Goal: Task Accomplishment & Management: Complete application form

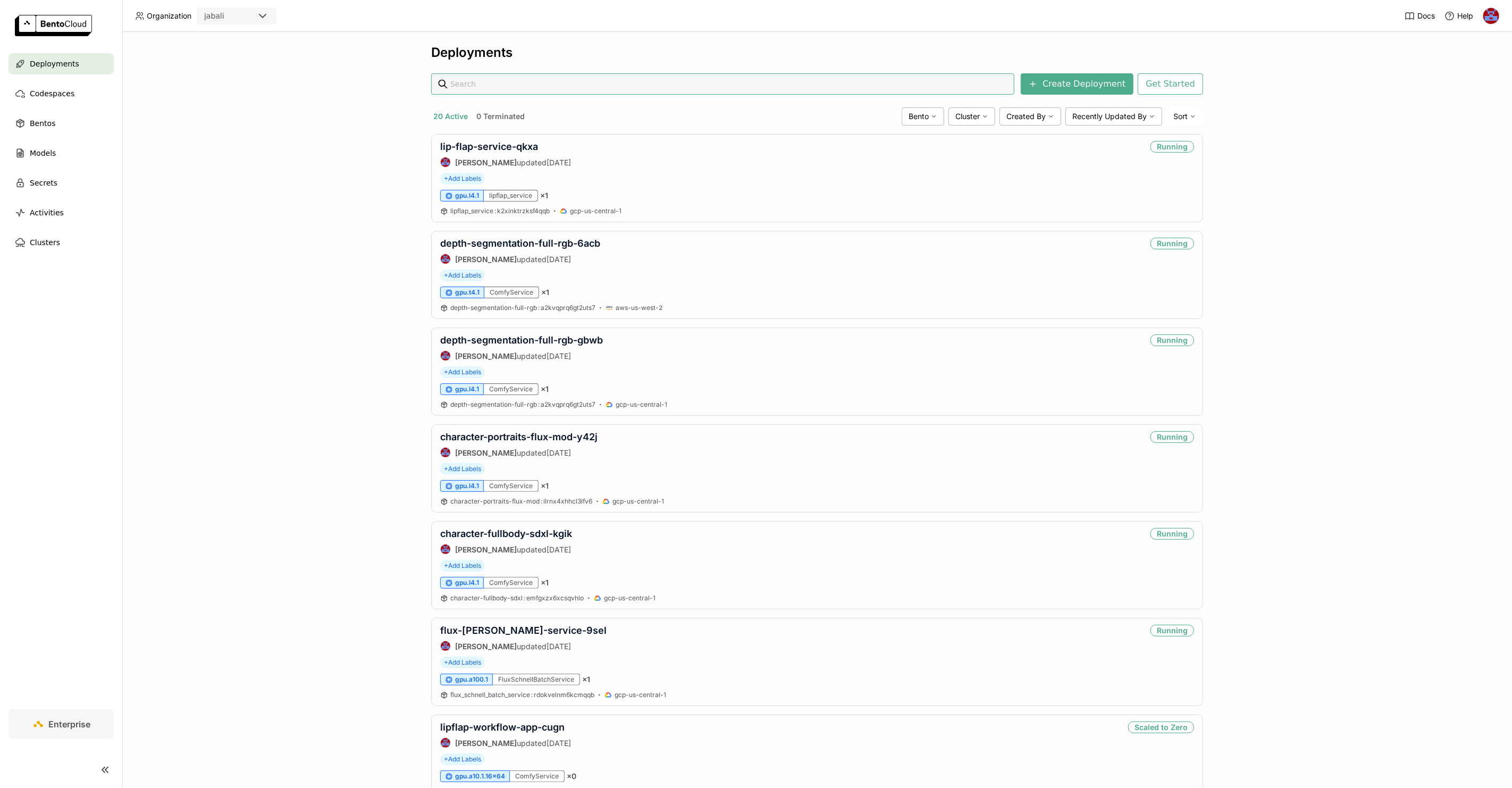
click at [238, 14] on div "jabali" at bounding box center [227, 16] width 58 height 15
click at [281, 100] on div "Deployments Create Deployment Get Started 20 Active 0 Terminated Bento Cluster …" at bounding box center [817, 410] width 1390 height 756
click at [1483, 19] on div at bounding box center [1491, 15] width 17 height 17
click at [1488, 20] on img at bounding box center [1492, 16] width 16 height 16
click at [1464, 68] on span "API Tokens" at bounding box center [1474, 70] width 38 height 9
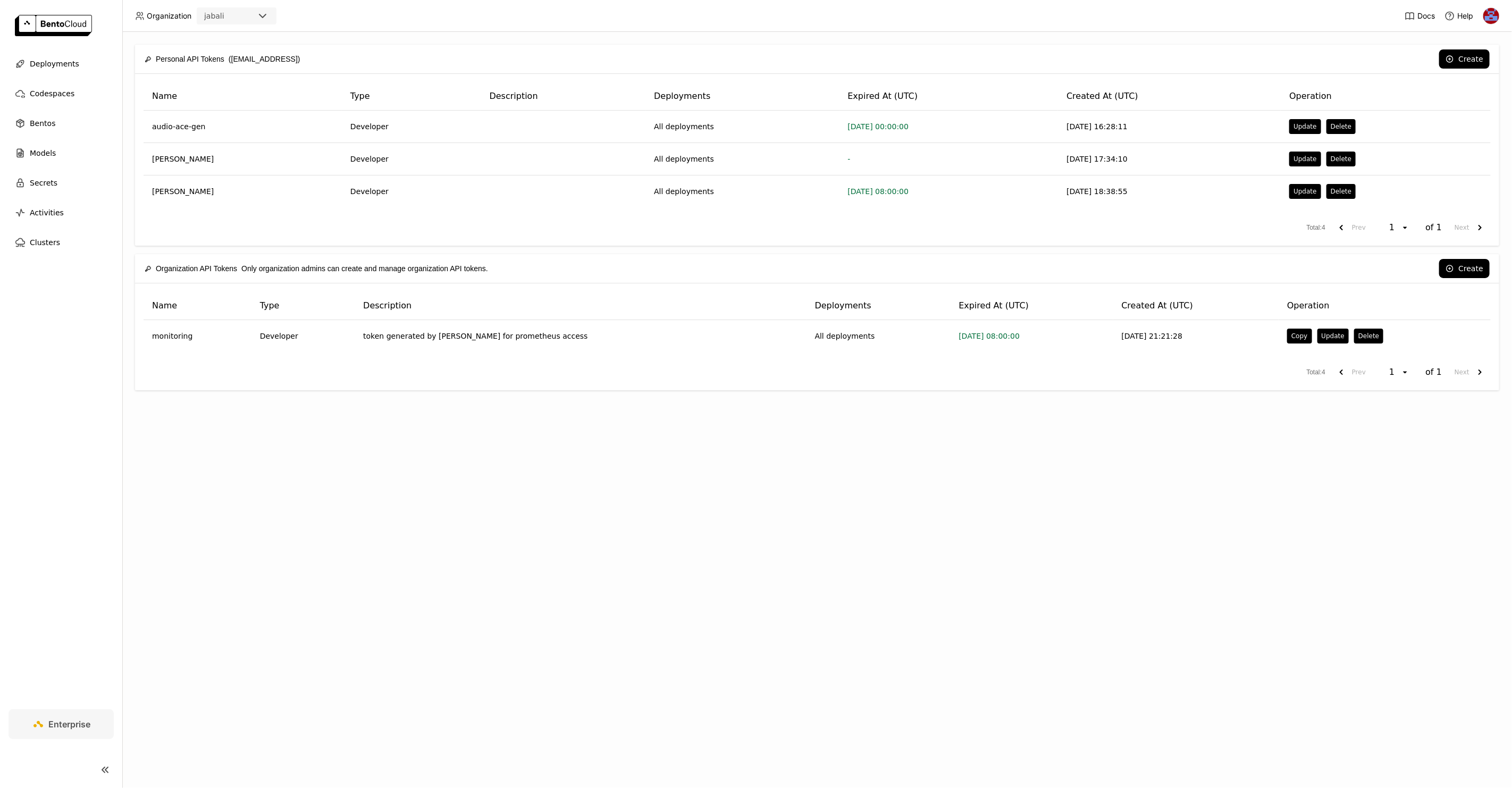
click at [1287, 64] on div "Create" at bounding box center [900, 59] width 1179 height 19
click at [1464, 56] on button "Create" at bounding box center [1464, 59] width 50 height 19
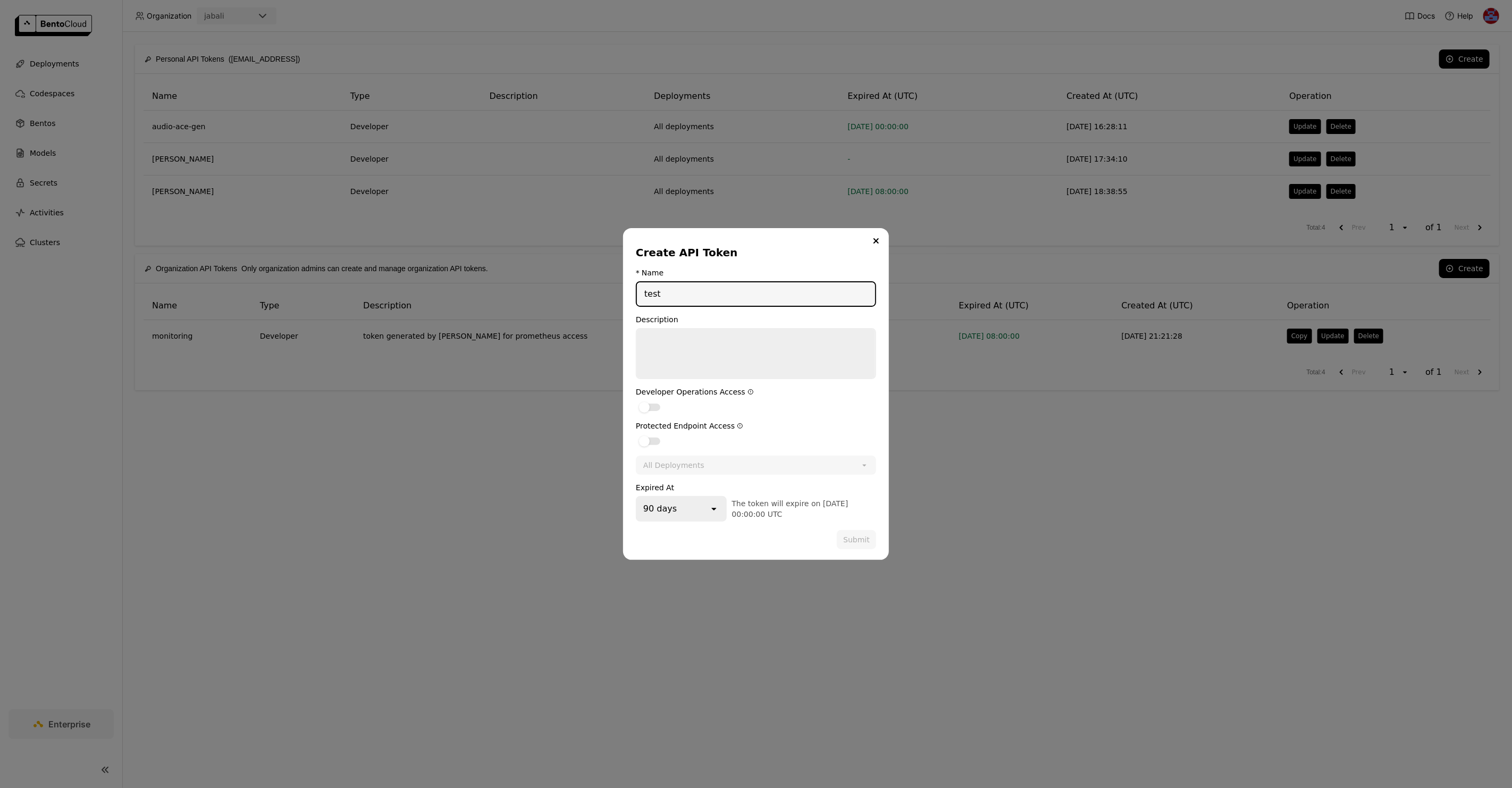
type input "test"
type textarea "test"
click at [651, 400] on label "dialog" at bounding box center [756, 406] width 241 height 13
click at [636, 400] on input "dialog" at bounding box center [636, 400] width 0 height 0
click at [653, 435] on label "dialog" at bounding box center [756, 440] width 241 height 13
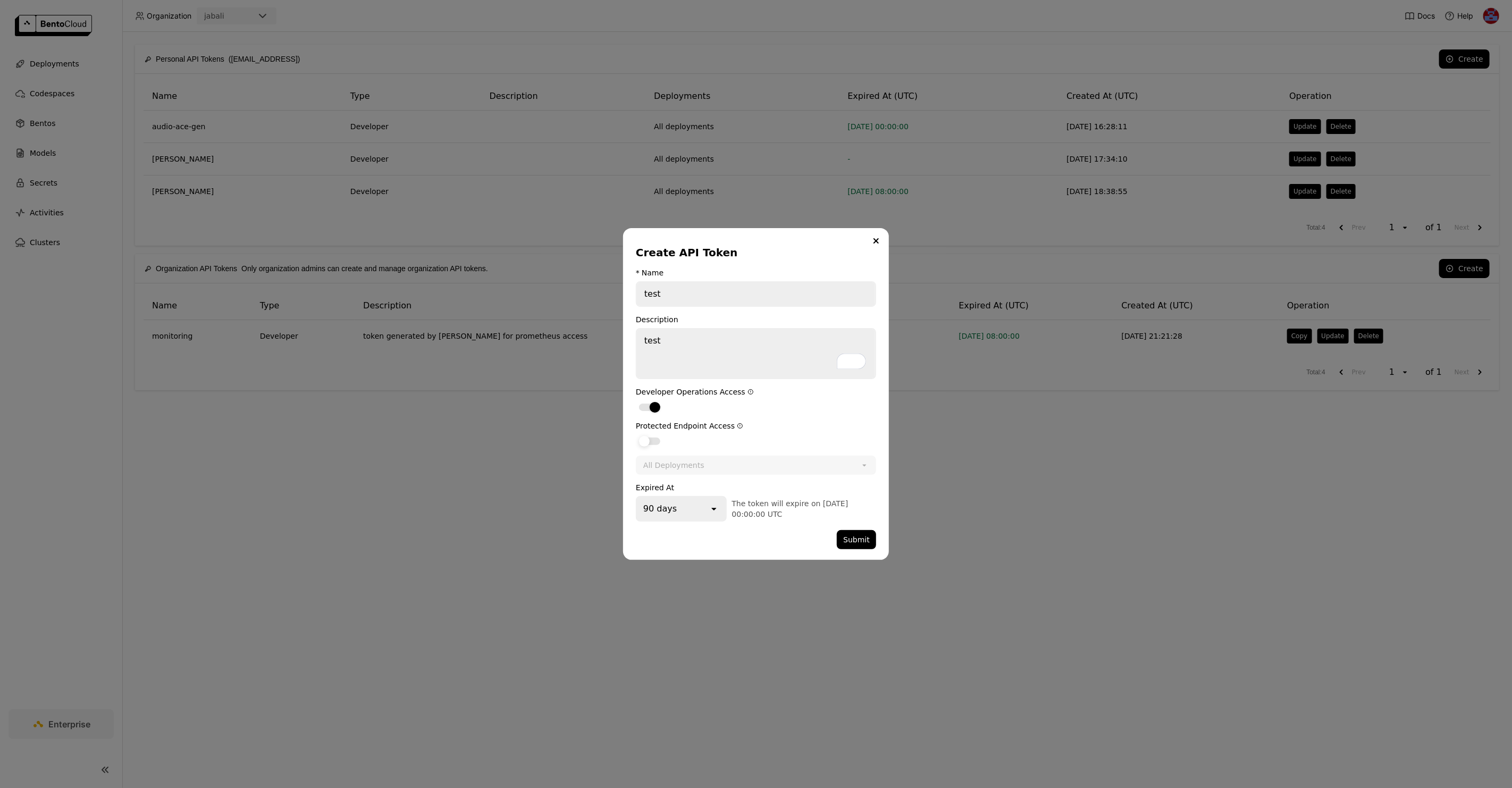
click at [636, 434] on input "dialog" at bounding box center [636, 434] width 0 height 0
click at [879, 243] on button "Close" at bounding box center [876, 241] width 13 height 13
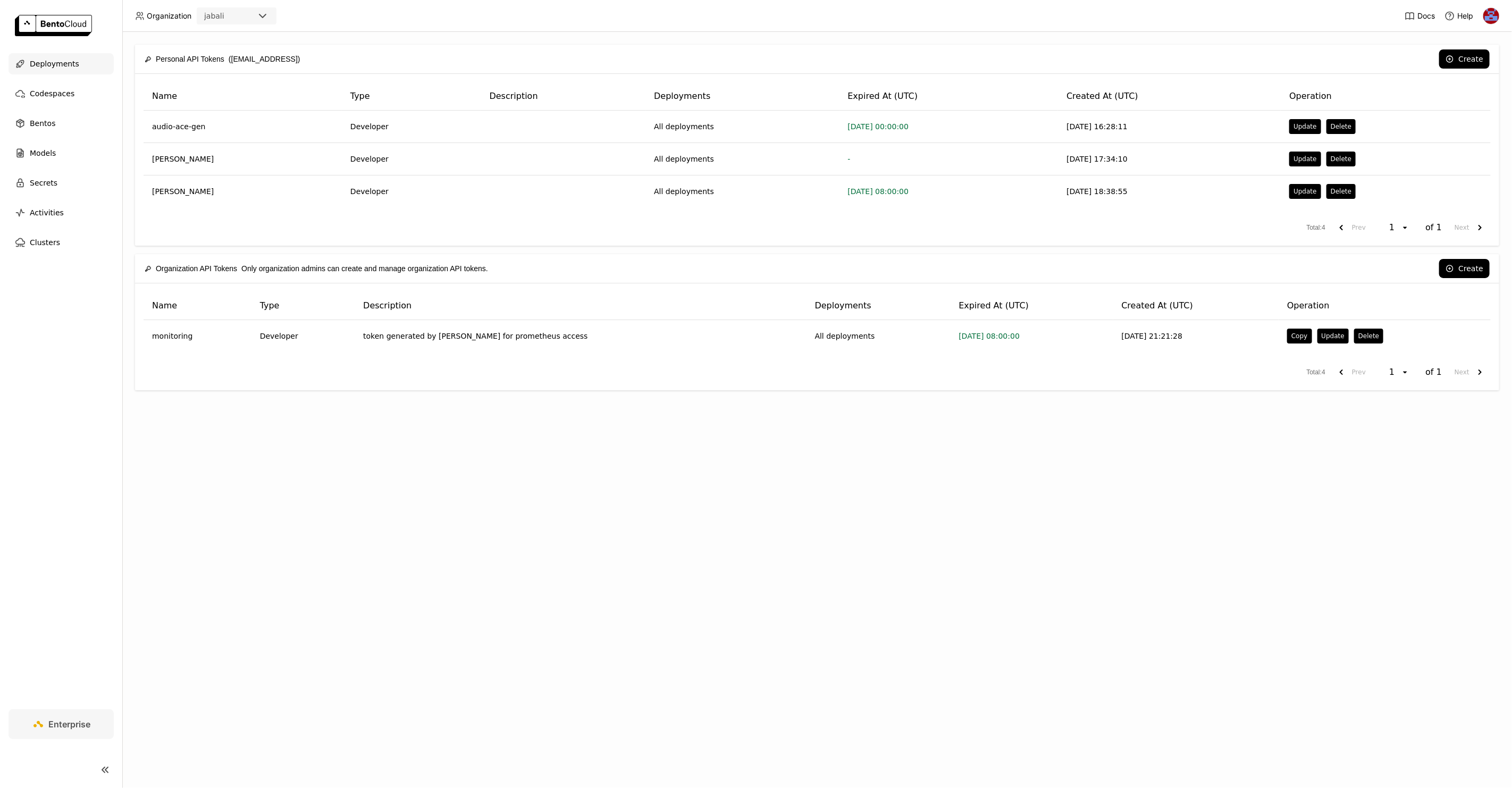
click at [53, 67] on span "Deployments" at bounding box center [54, 64] width 50 height 13
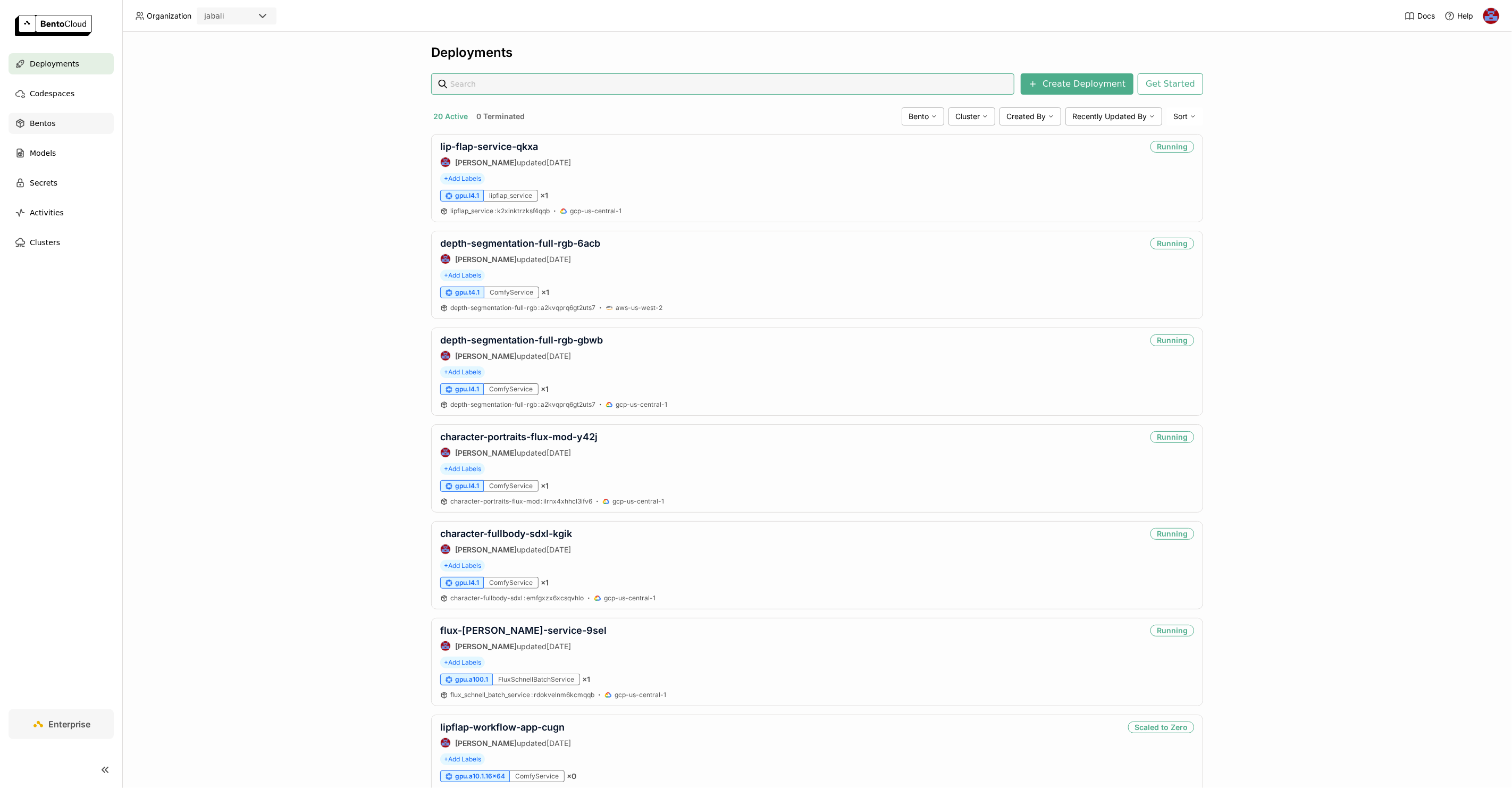
click at [53, 124] on span "Bentos" at bounding box center [42, 123] width 25 height 13
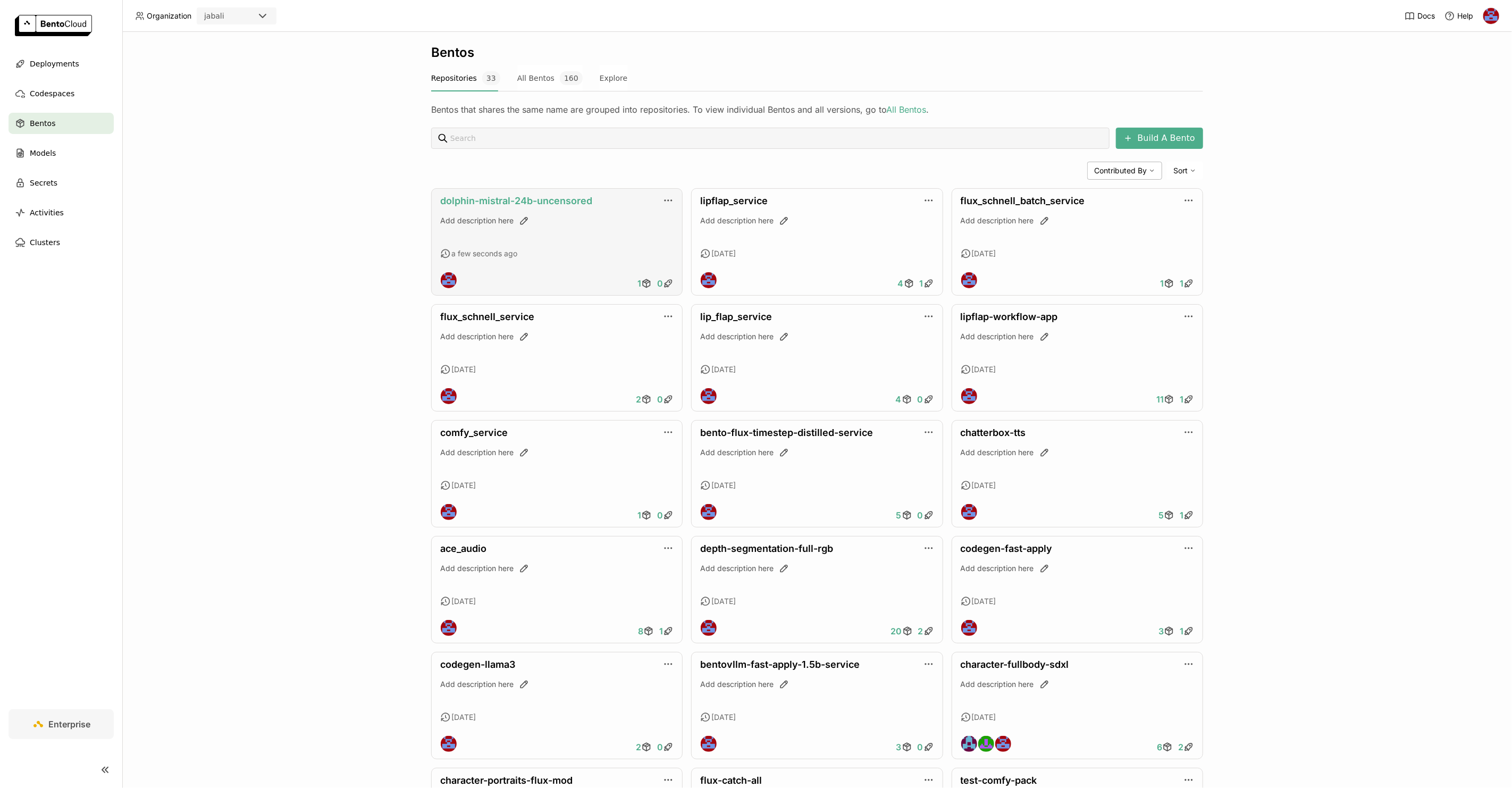
click at [491, 204] on link "dolphin-mistral-24b-uncensored" at bounding box center [516, 200] width 152 height 11
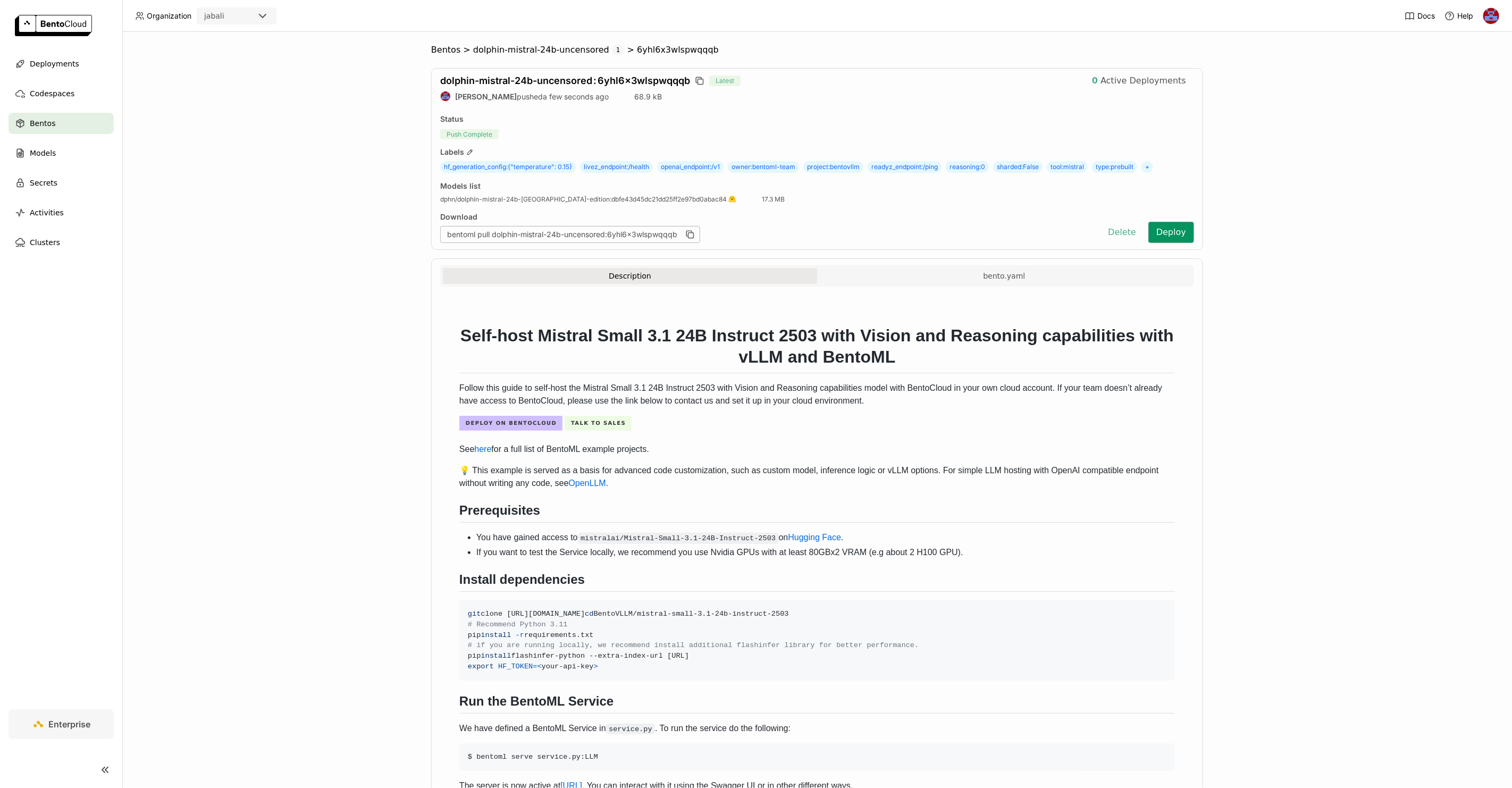
click at [1188, 233] on button "Deploy" at bounding box center [1172, 233] width 46 height 21
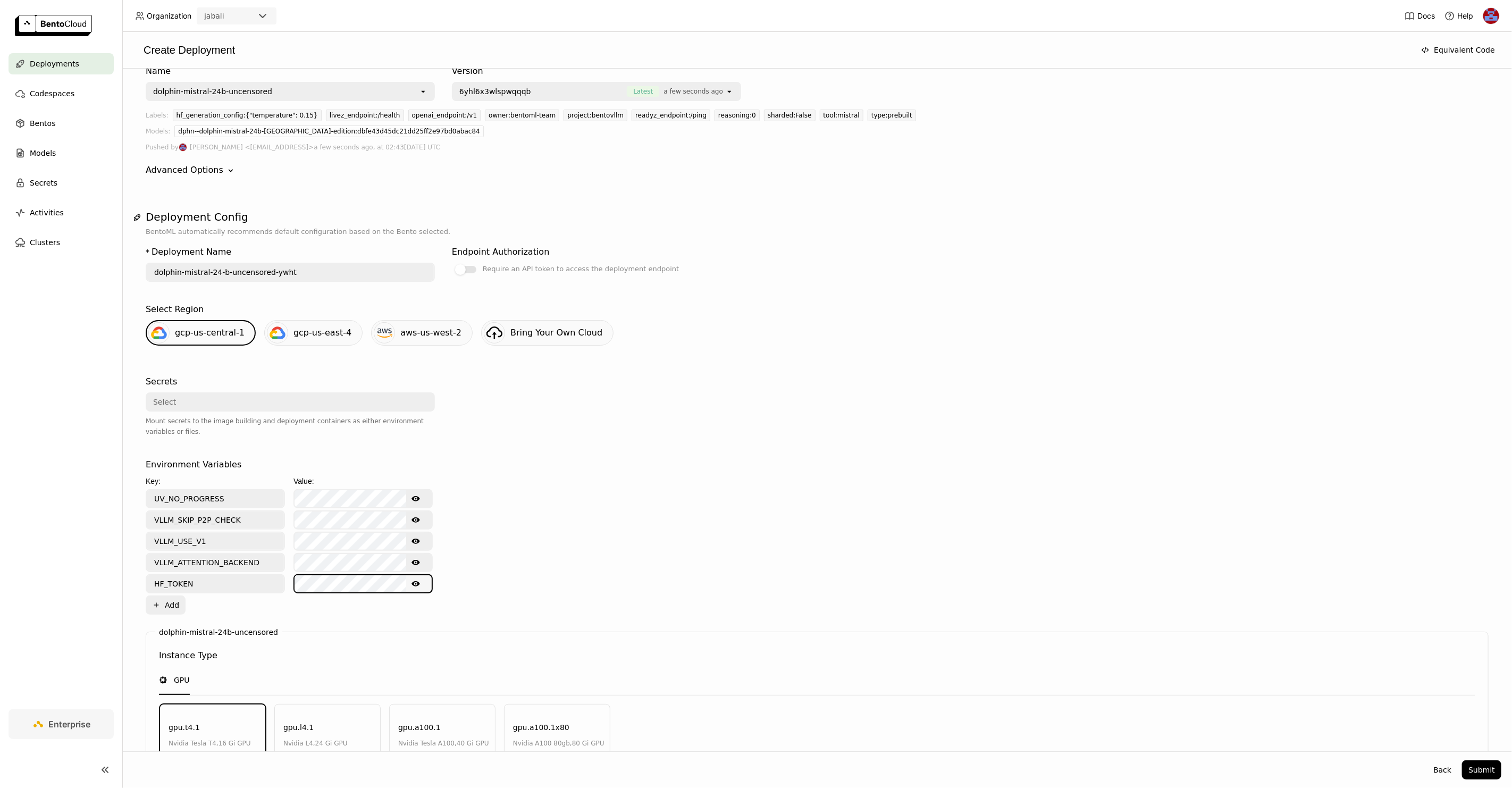
scroll to position [0, 29]
click at [603, 536] on div "Environment Variables Key: Value: UV_NO_PROGRESS Show password text VLLM_SKIP_P…" at bounding box center [817, 536] width 1343 height 156
click at [418, 495] on icon "Show password text" at bounding box center [416, 499] width 9 height 9
click at [416, 495] on icon "Hide password text" at bounding box center [416, 499] width 9 height 9
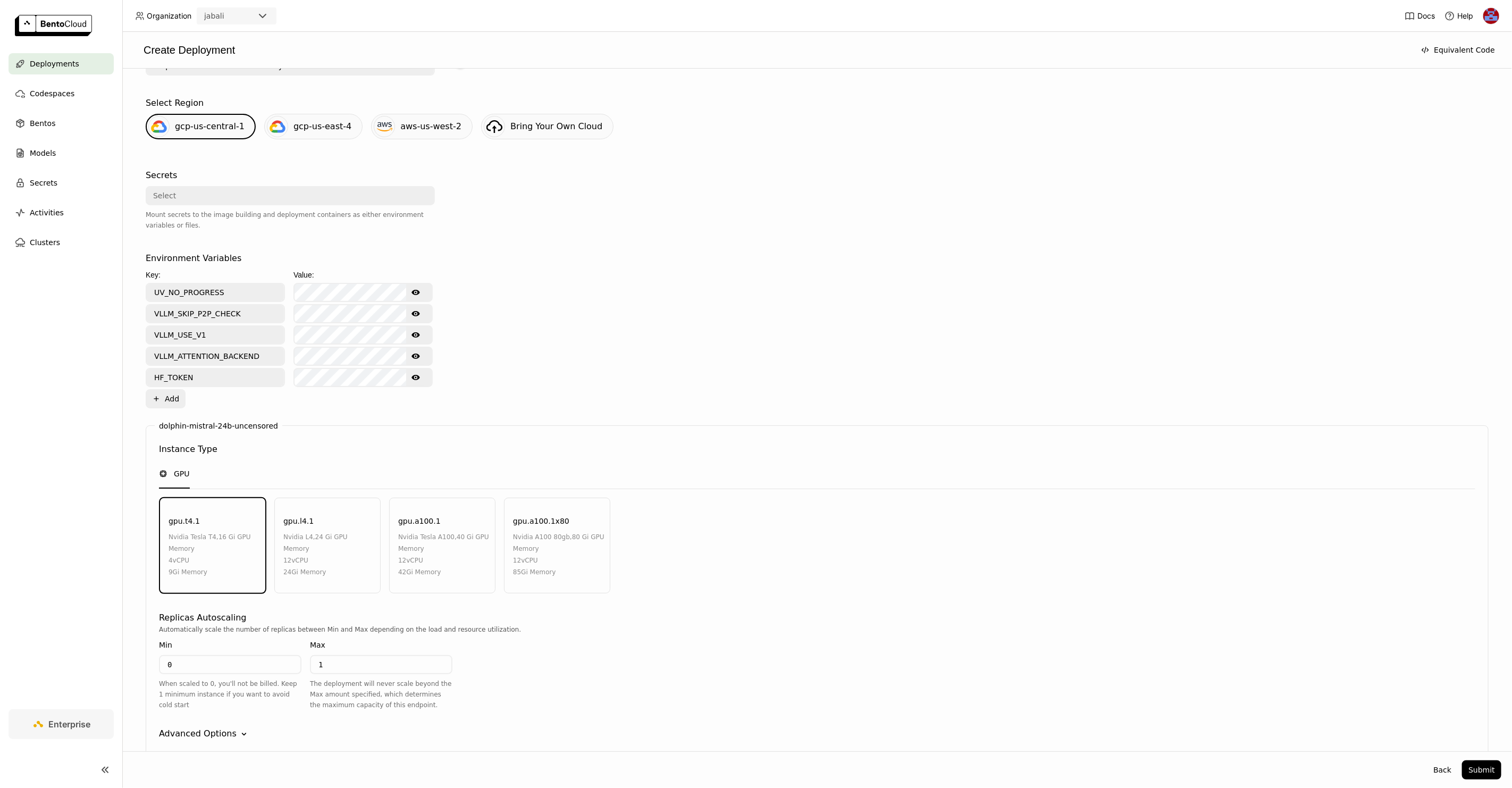
scroll to position [267, 0]
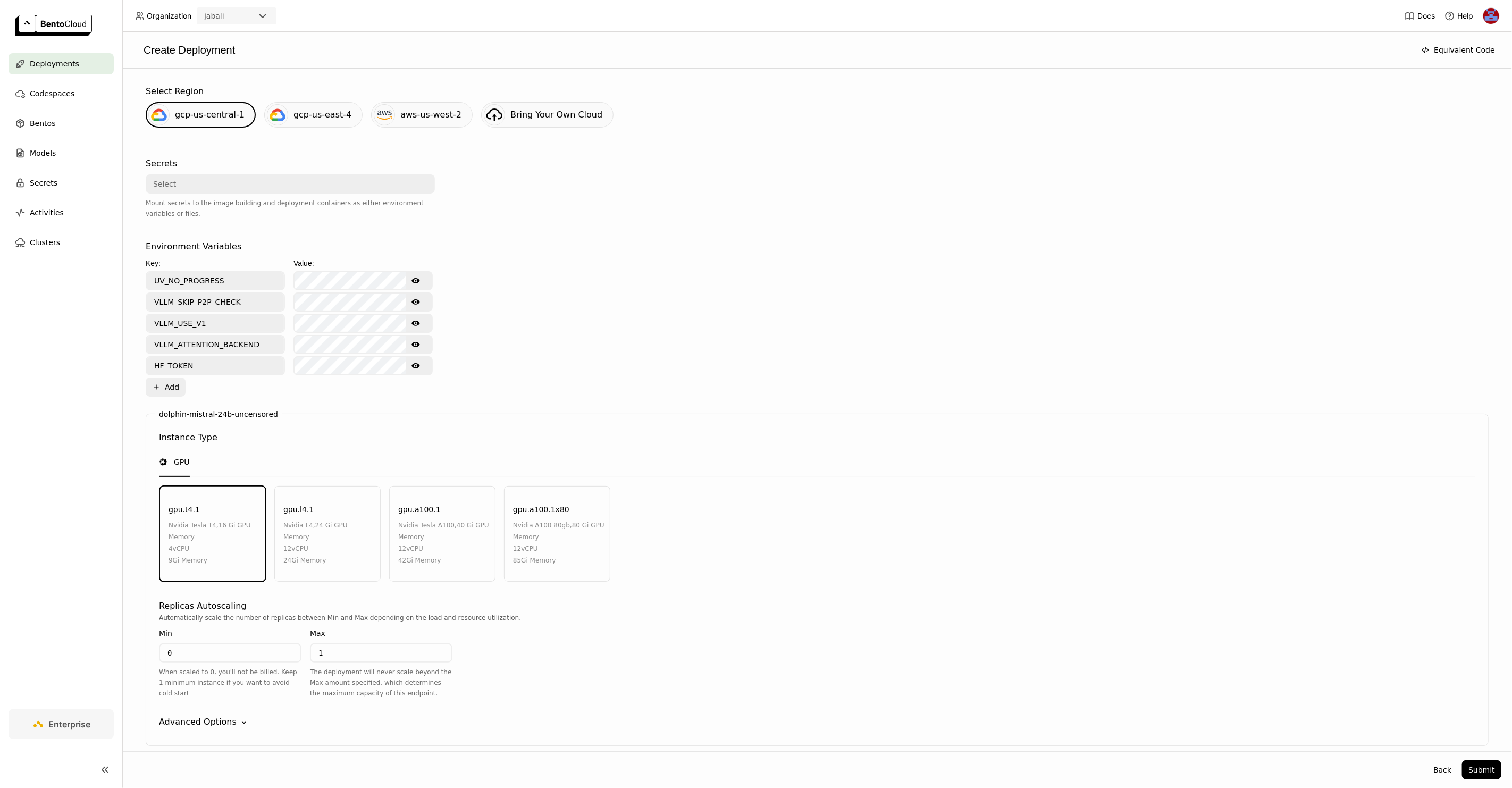
click at [555, 525] on div "nvidia a100 80gb , 80 Gi GPU Memory" at bounding box center [559, 531] width 91 height 23
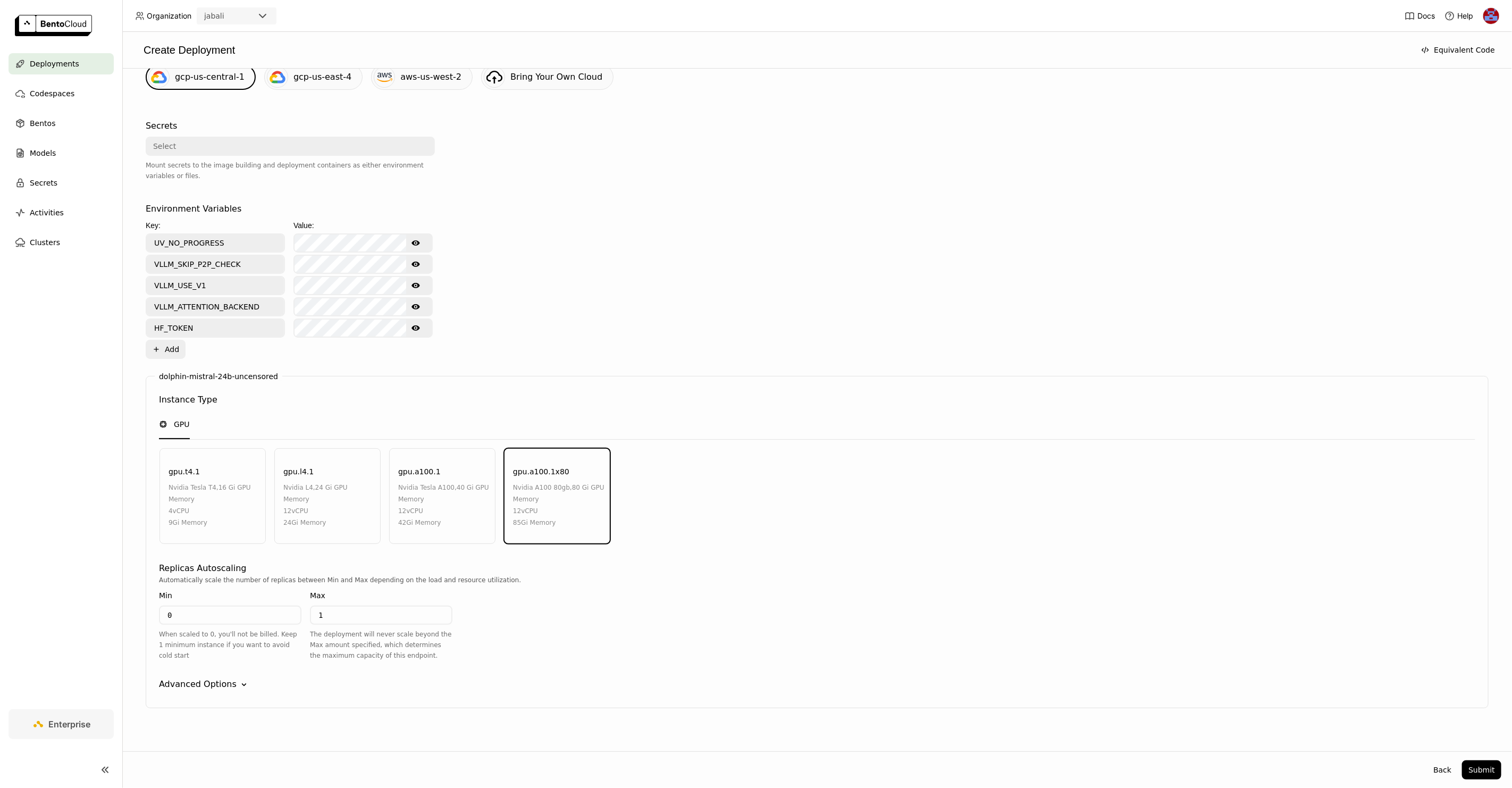
click at [198, 615] on div "0" at bounding box center [230, 615] width 143 height 19
click at [200, 608] on input "0" at bounding box center [230, 614] width 140 height 17
type input "1"
click at [357, 606] on input "1" at bounding box center [381, 614] width 140 height 17
type input "2"
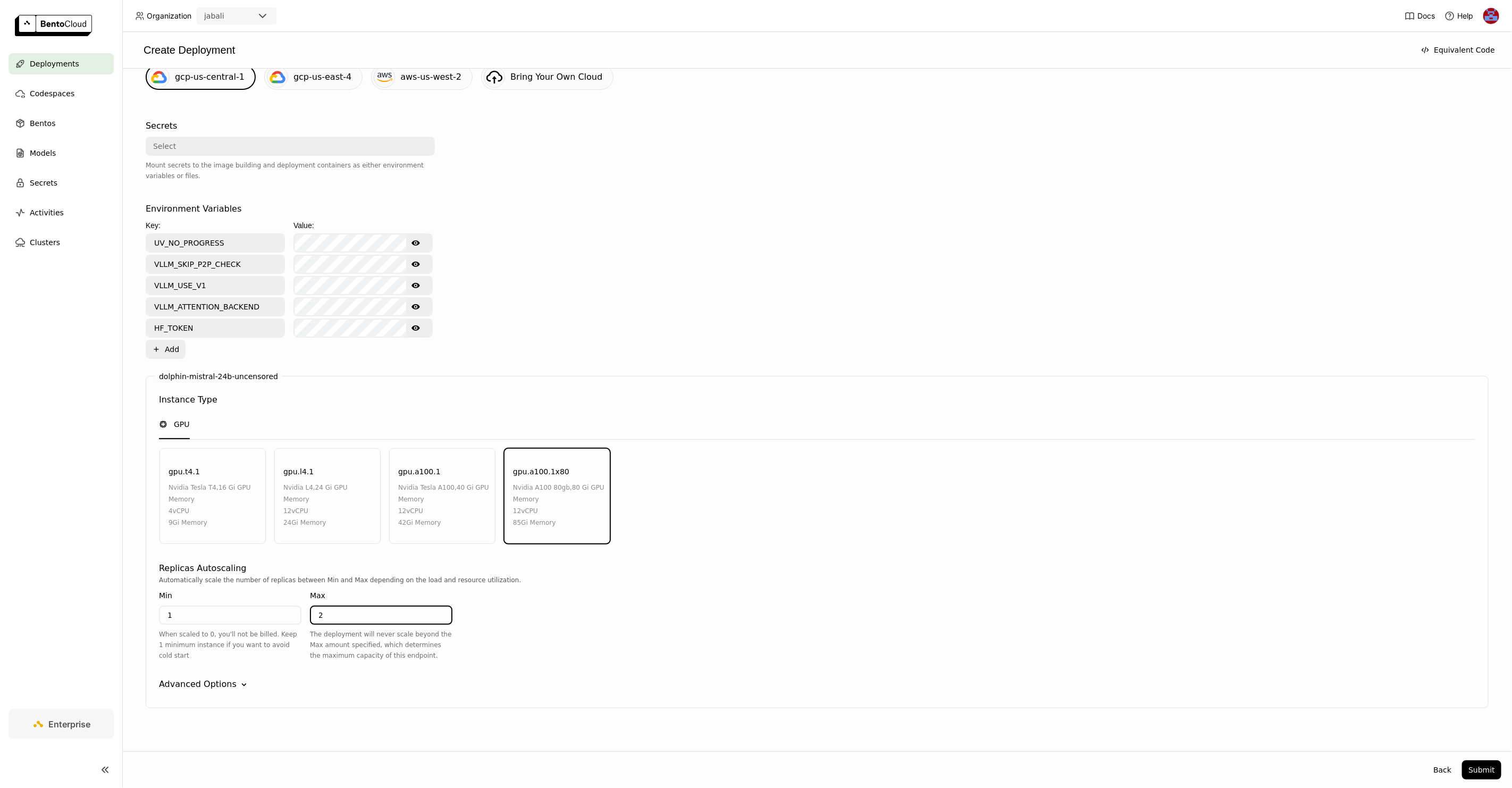
click at [229, 678] on div "Advanced Options" at bounding box center [198, 684] width 78 height 13
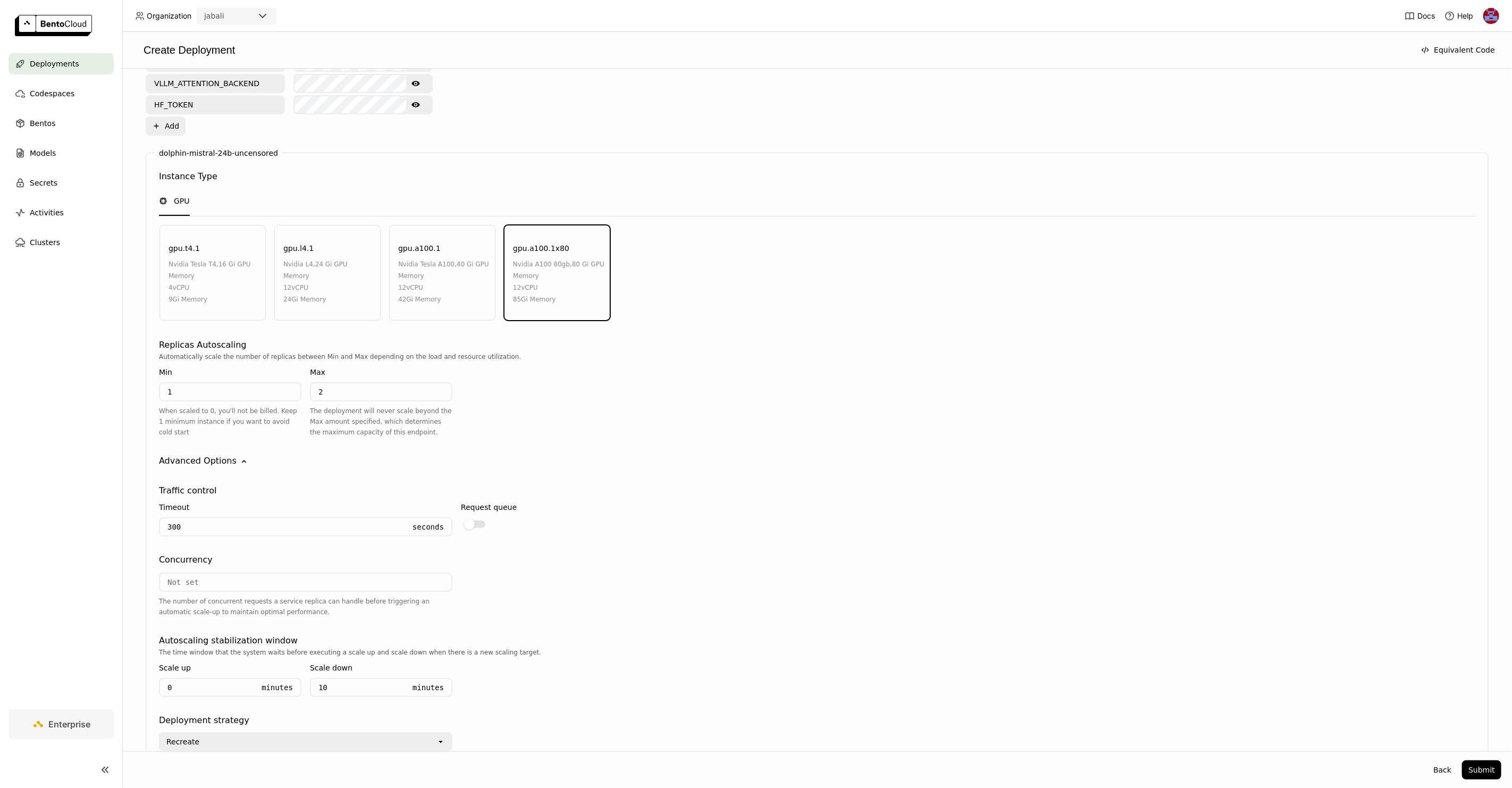
scroll to position [534, 0]
click at [477, 515] on div at bounding box center [475, 519] width 21 height 7
click at [461, 512] on input "checkbox" at bounding box center [461, 512] width 0 height 0
drag, startPoint x: 184, startPoint y: 668, endPoint x: 135, endPoint y: 665, distance: 49.1
click at [135, 665] on div "Deployment Config BentoML automatically recommends default configuration based …" at bounding box center [817, 253] width 1369 height 1054
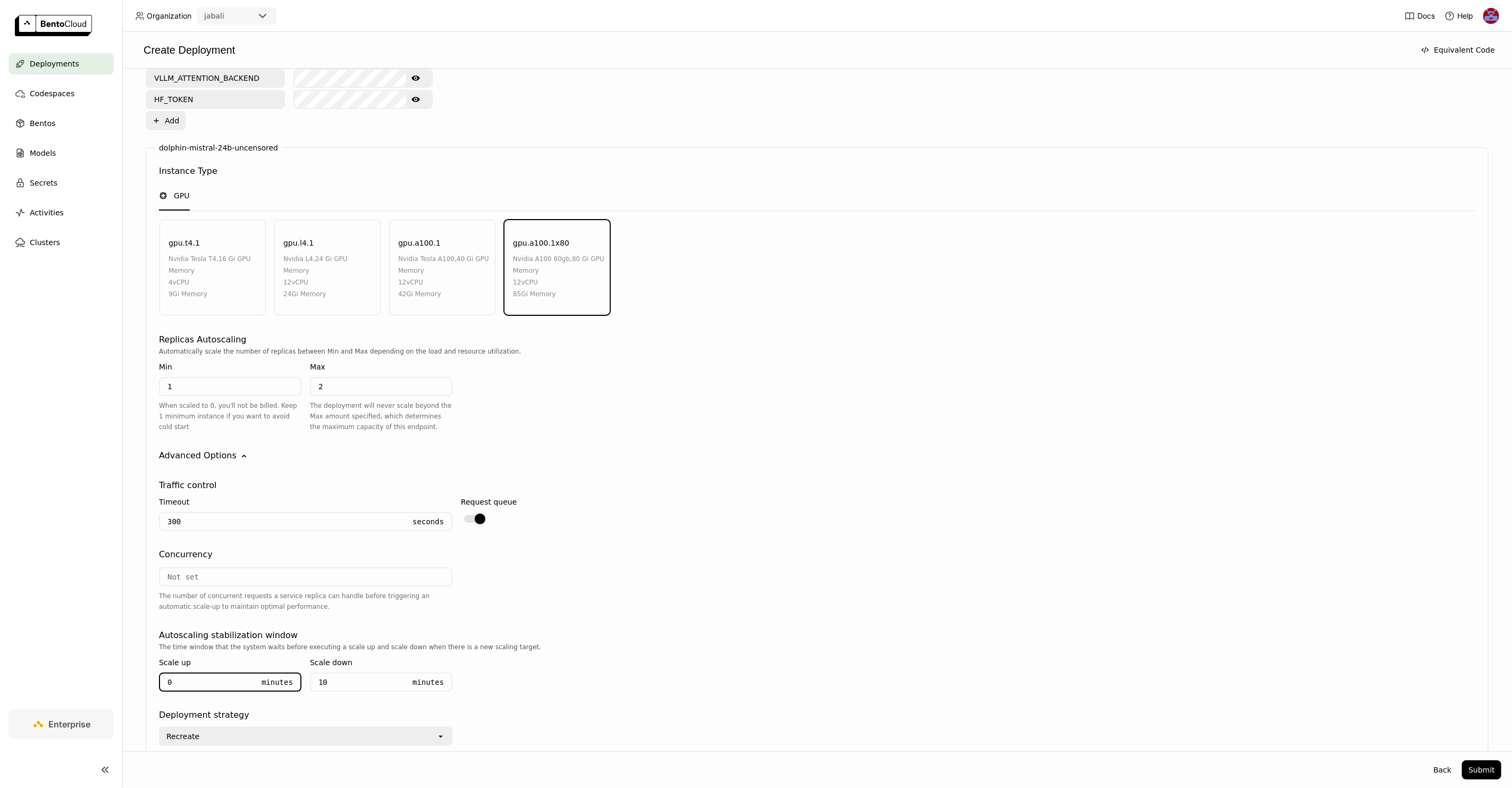
type input "5"
drag, startPoint x: 338, startPoint y: 670, endPoint x: 279, endPoint y: 669, distance: 59.0
click at [279, 669] on div "Scale up 5 Minutes Scale down 10 Minutes" at bounding box center [306, 676] width 294 height 48
type input "20"
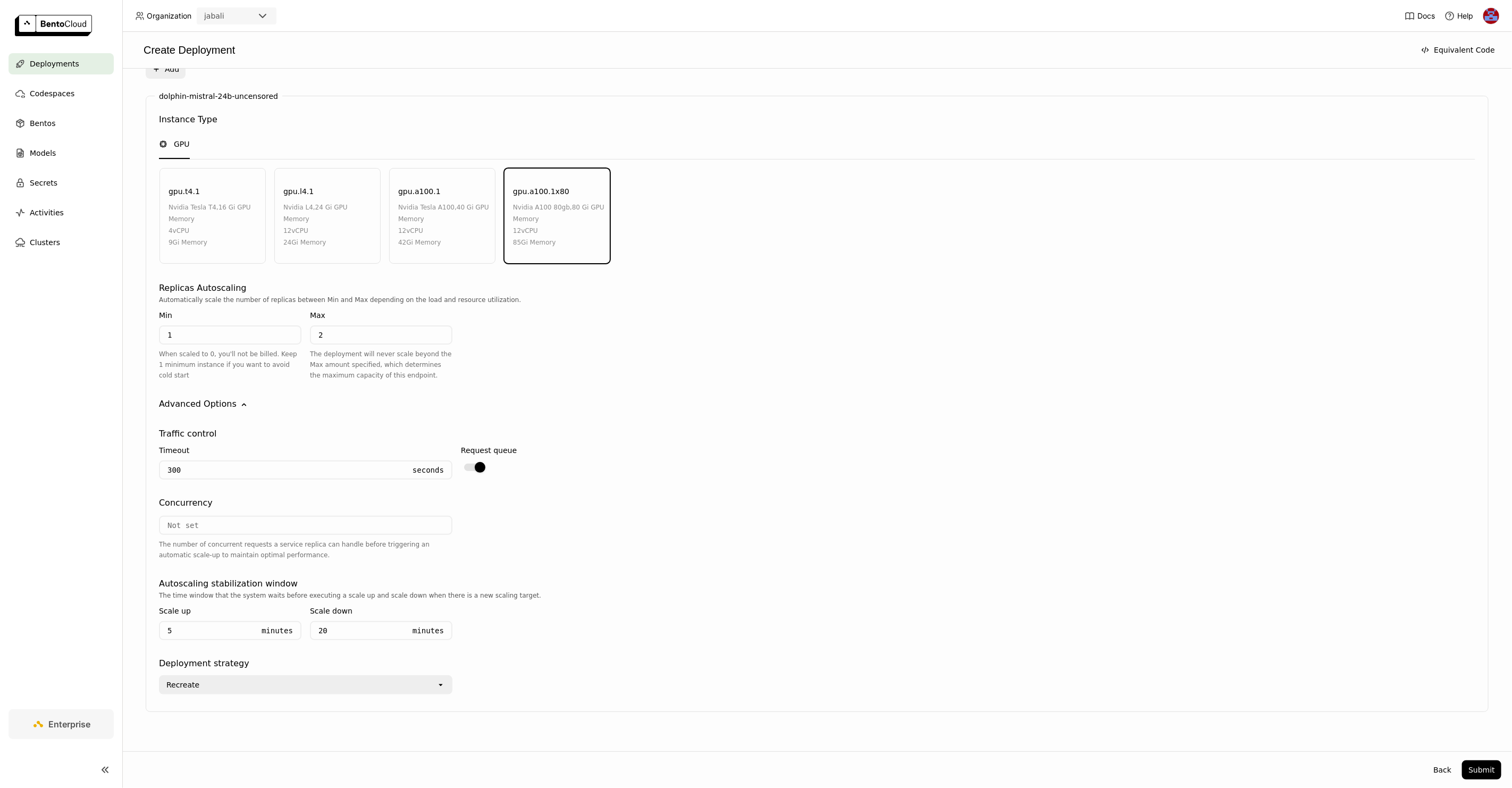
click at [245, 676] on div "Recreate" at bounding box center [298, 684] width 277 height 17
click at [230, 596] on div "RollingUpdate" at bounding box center [306, 592] width 277 height 11
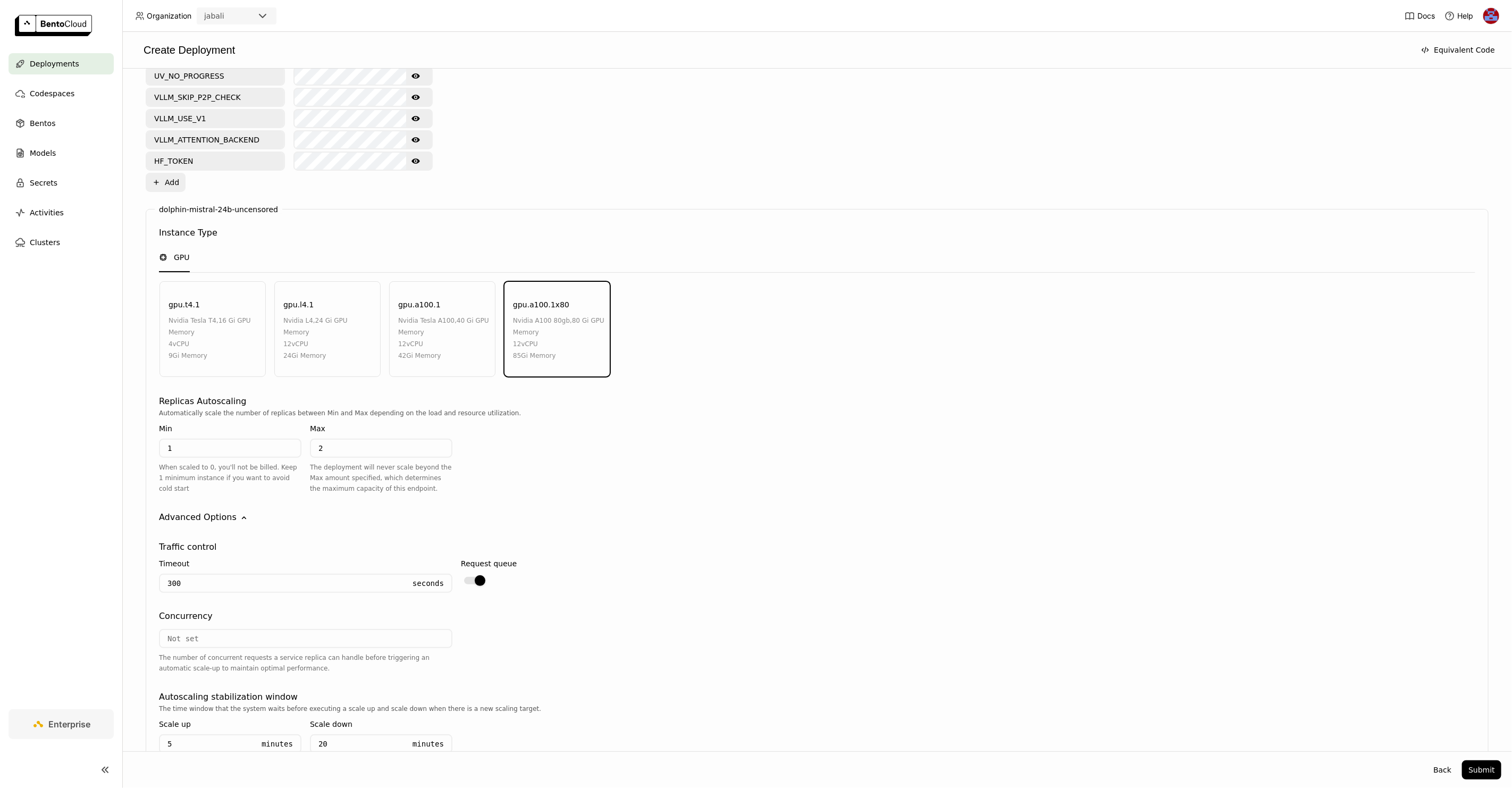
scroll to position [476, 0]
click at [214, 626] on input "number" at bounding box center [306, 634] width 292 height 17
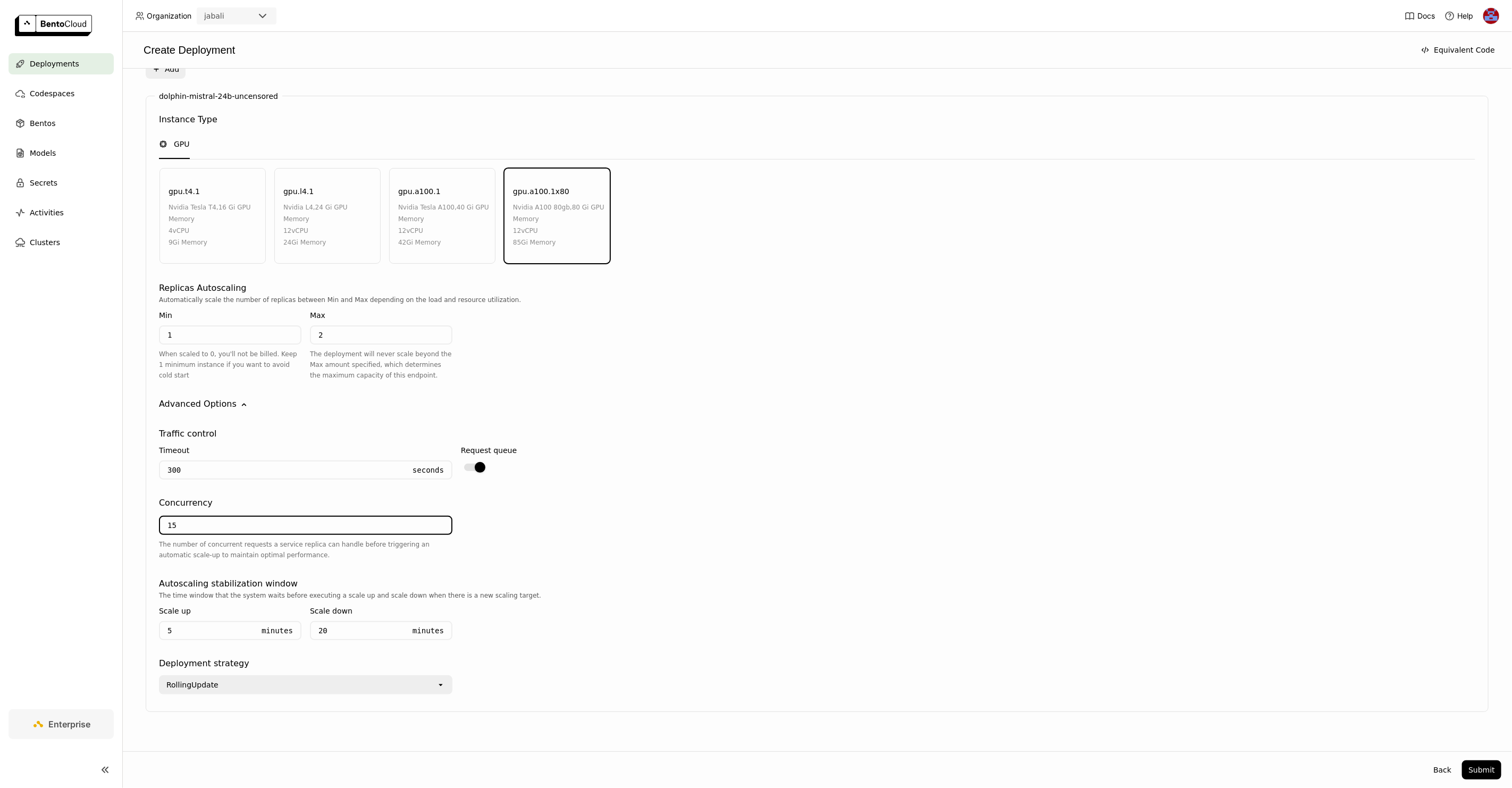
type input "1"
type input "20"
click at [1481, 768] on button "Submit" at bounding box center [1482, 770] width 40 height 19
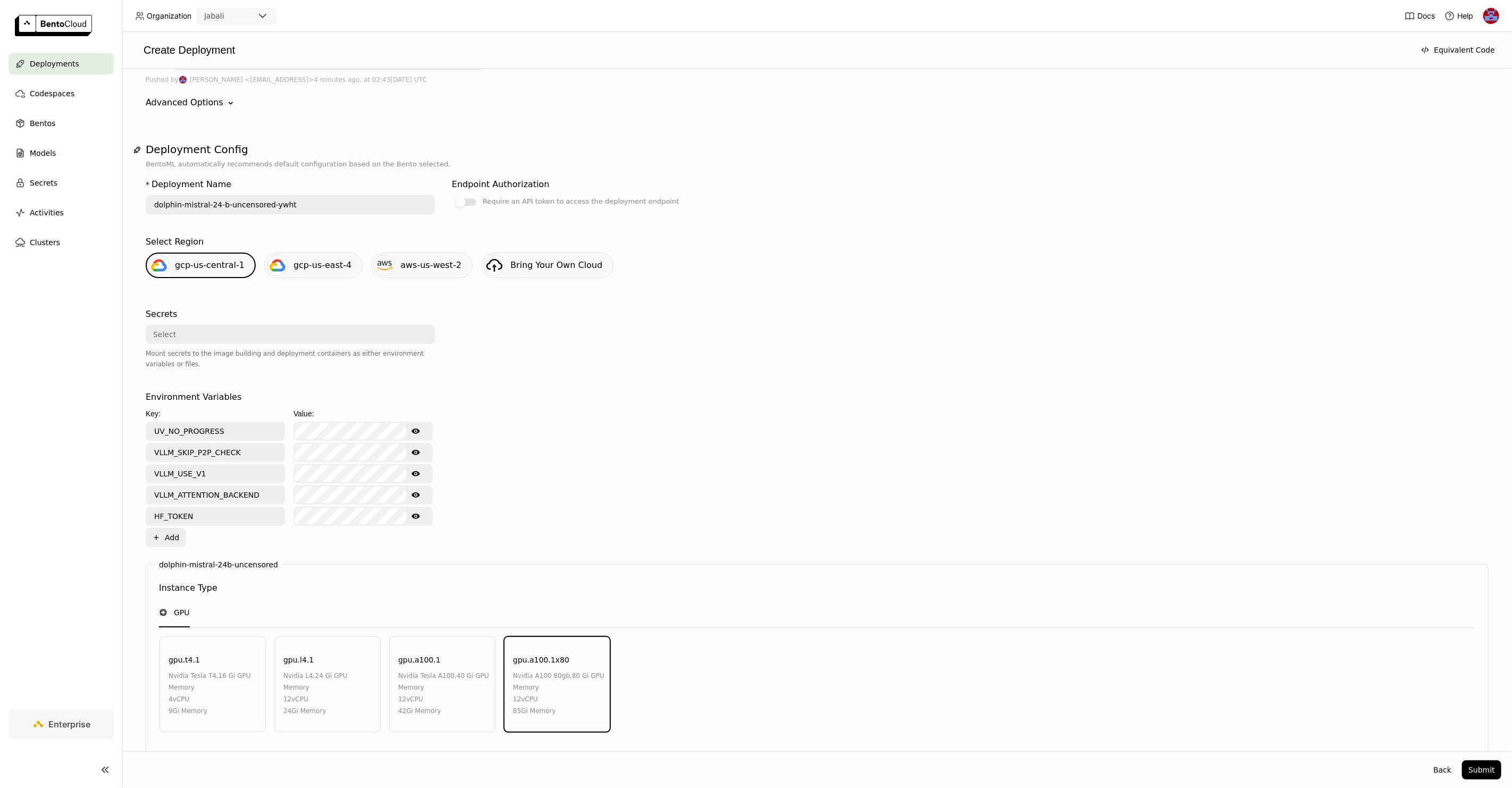
scroll to position [84, 0]
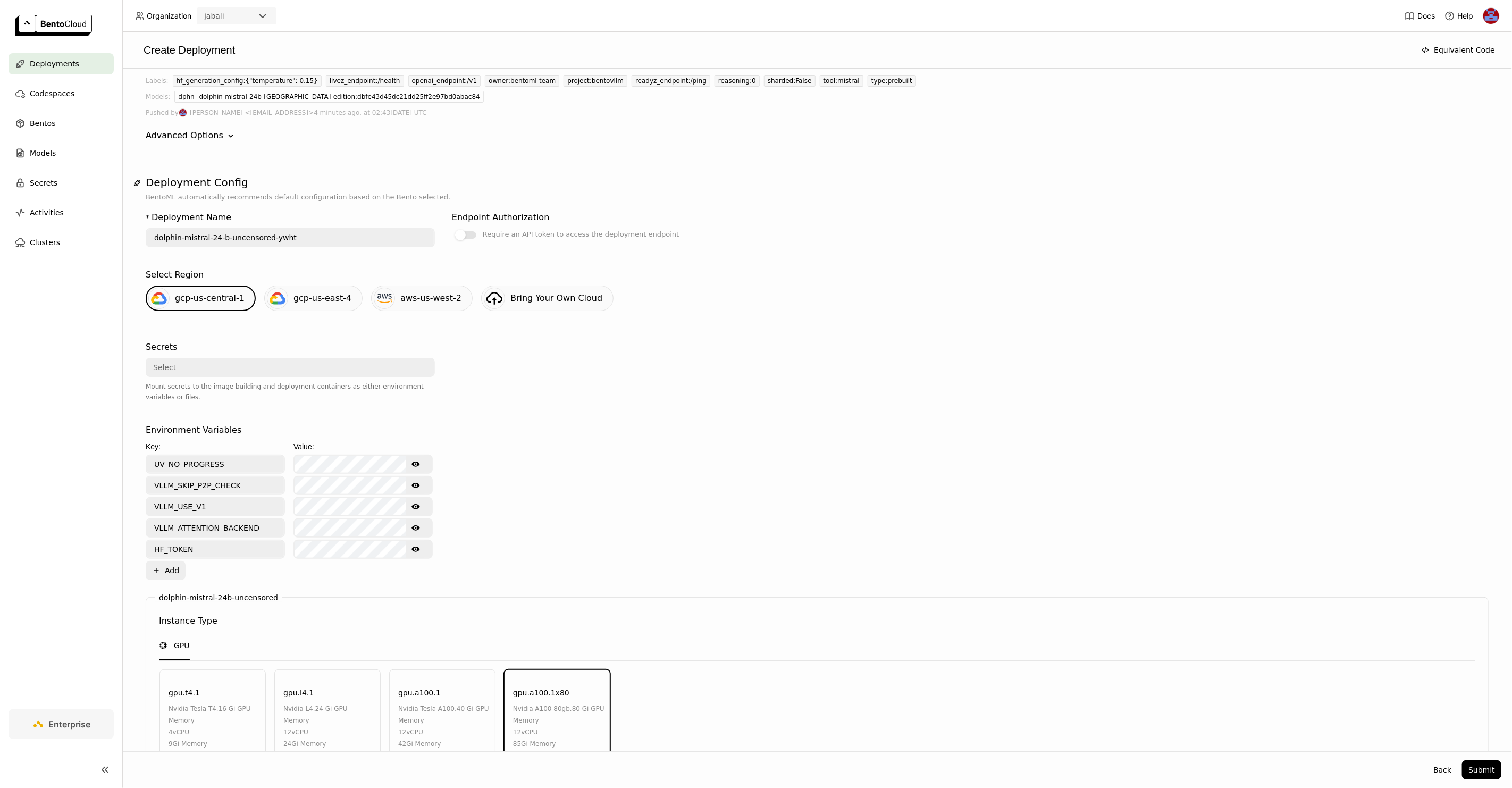
click at [321, 293] on span "gcp-us-east-4" at bounding box center [322, 298] width 58 height 10
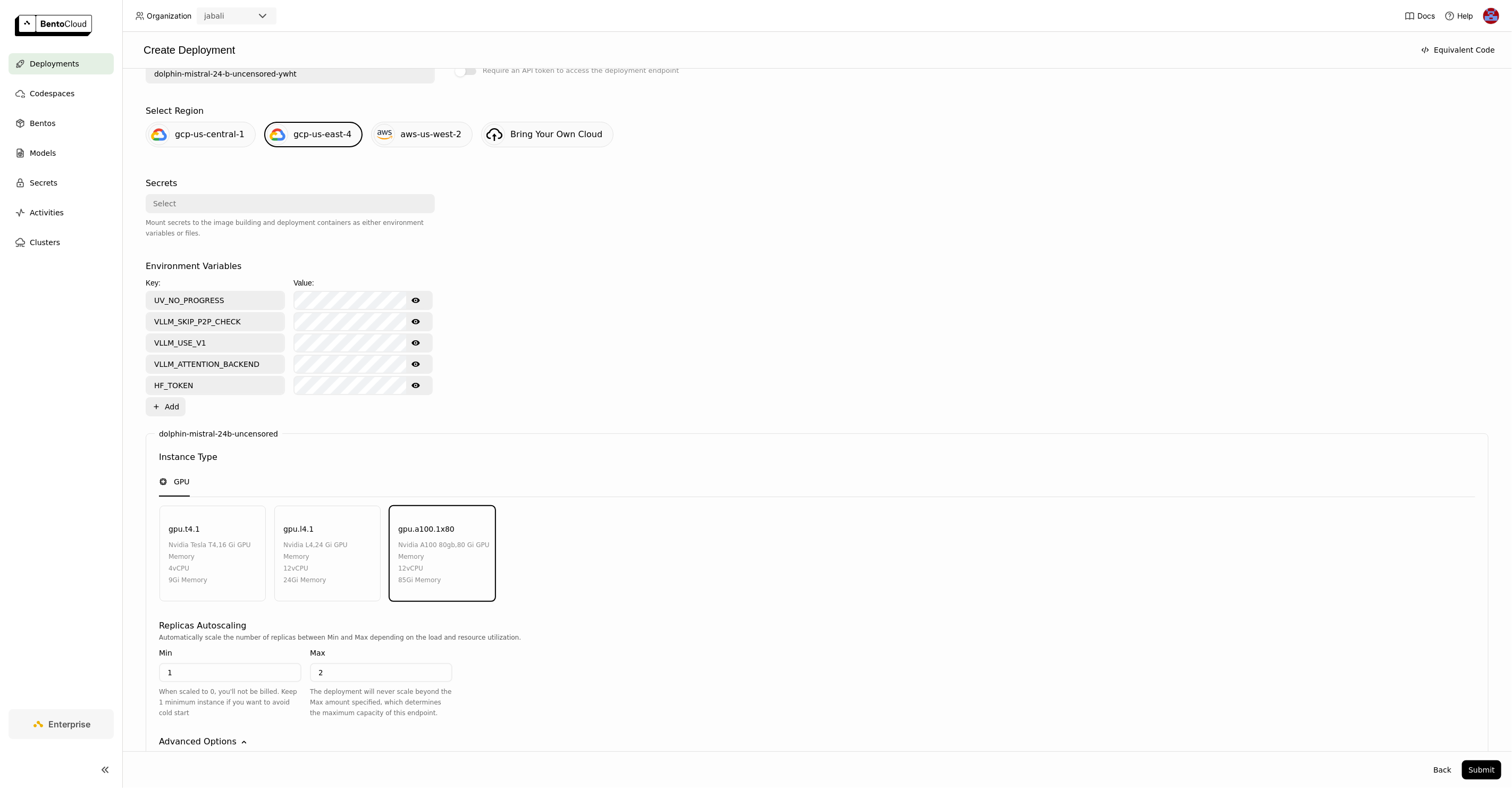
scroll to position [253, 0]
click at [452, 515] on div "gpu.a100.1x80 nvidia a100 80gb , 80 Gi GPU Memory 12 vCPU 85Gi Memory" at bounding box center [442, 548] width 107 height 96
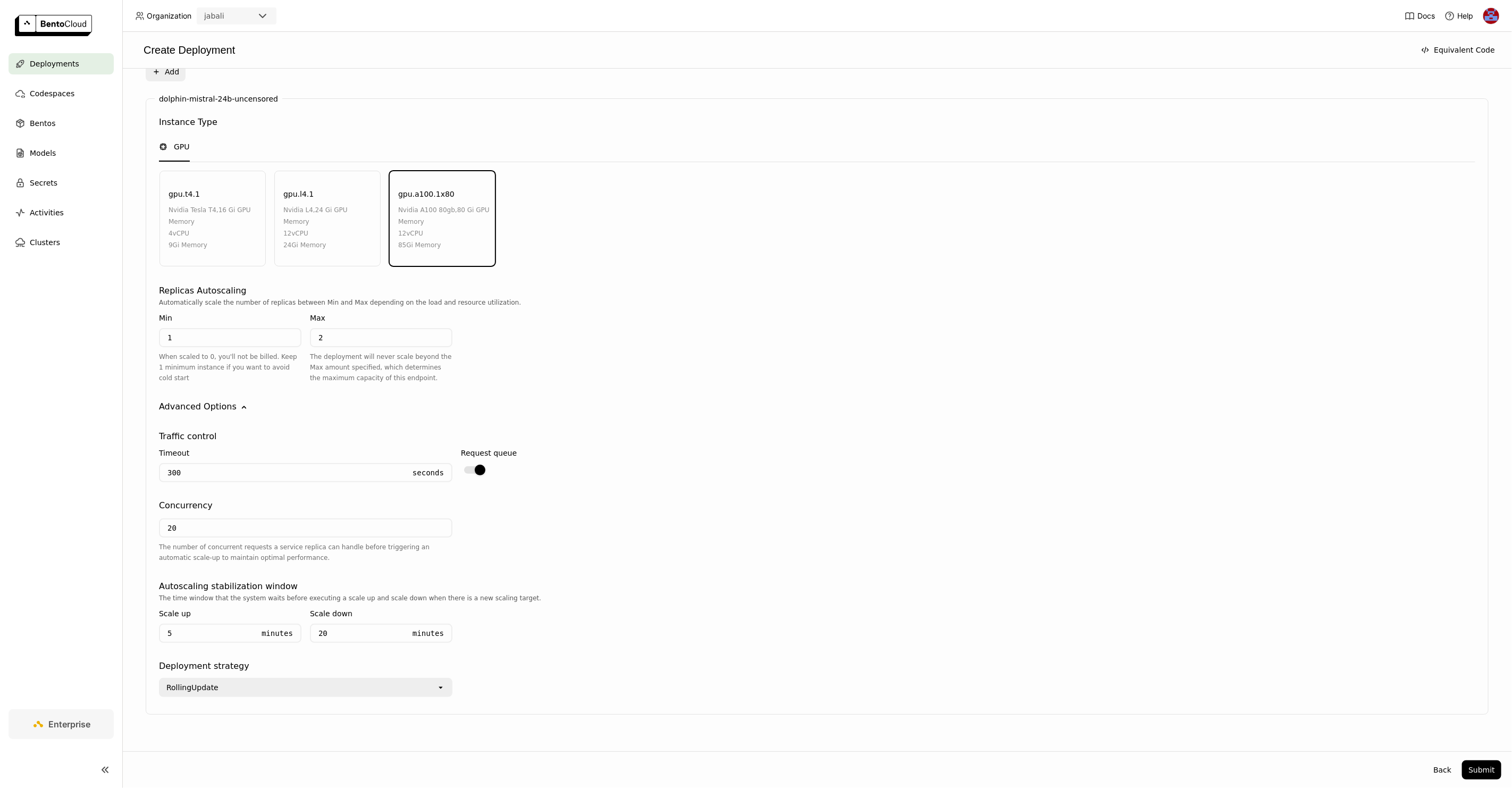
scroll to position [586, 0]
click at [1487, 767] on button "Submit" at bounding box center [1482, 770] width 40 height 19
click at [806, 38] on icon "button" at bounding box center [802, 41] width 7 height 7
click at [858, 27] on link "Report" at bounding box center [859, 31] width 29 height 11
click at [884, 15] on icon at bounding box center [883, 17] width 4 height 4
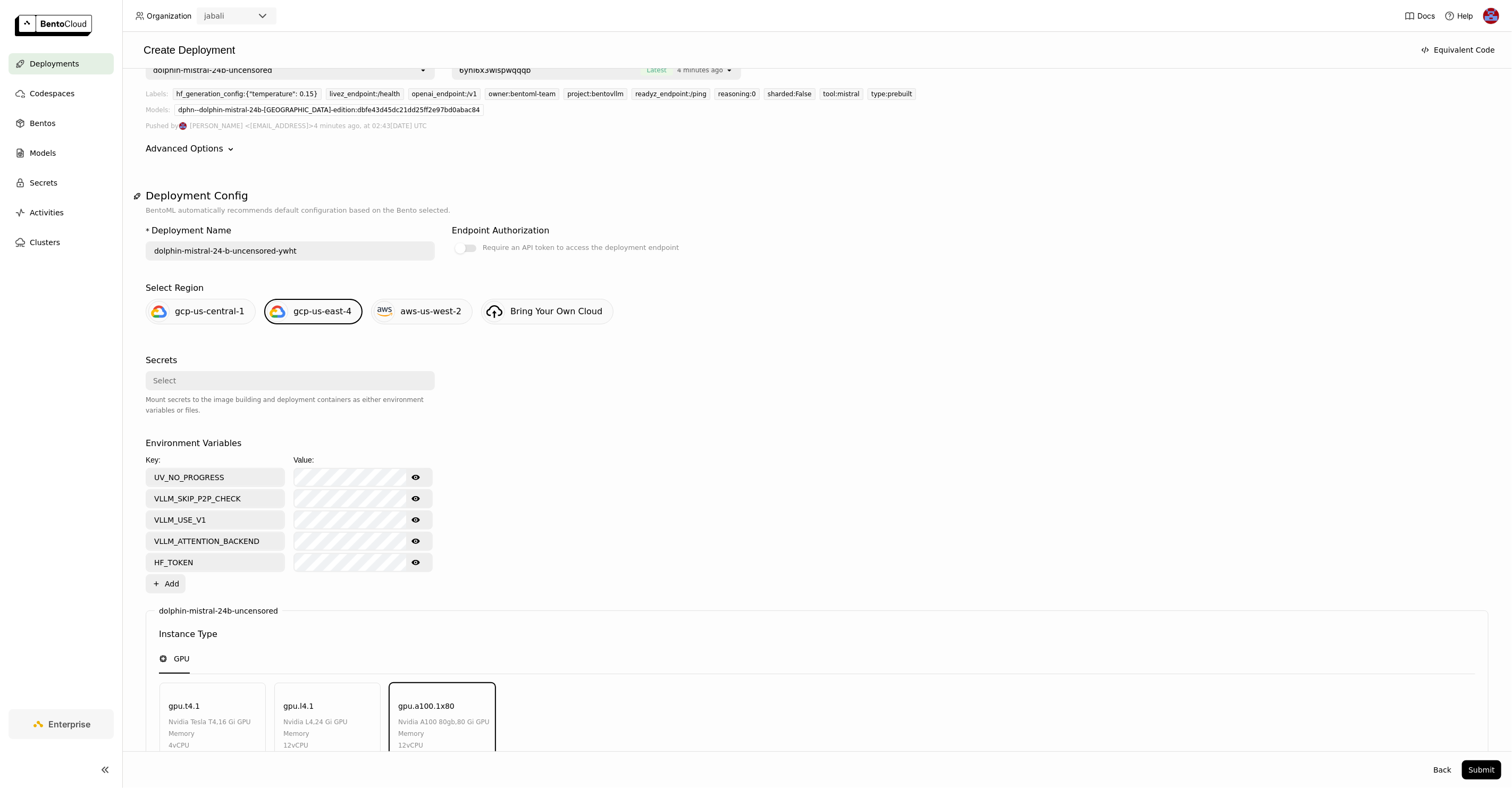
scroll to position [68, 0]
click at [204, 304] on div "gcp-us-central-1" at bounding box center [200, 314] width 110 height 25
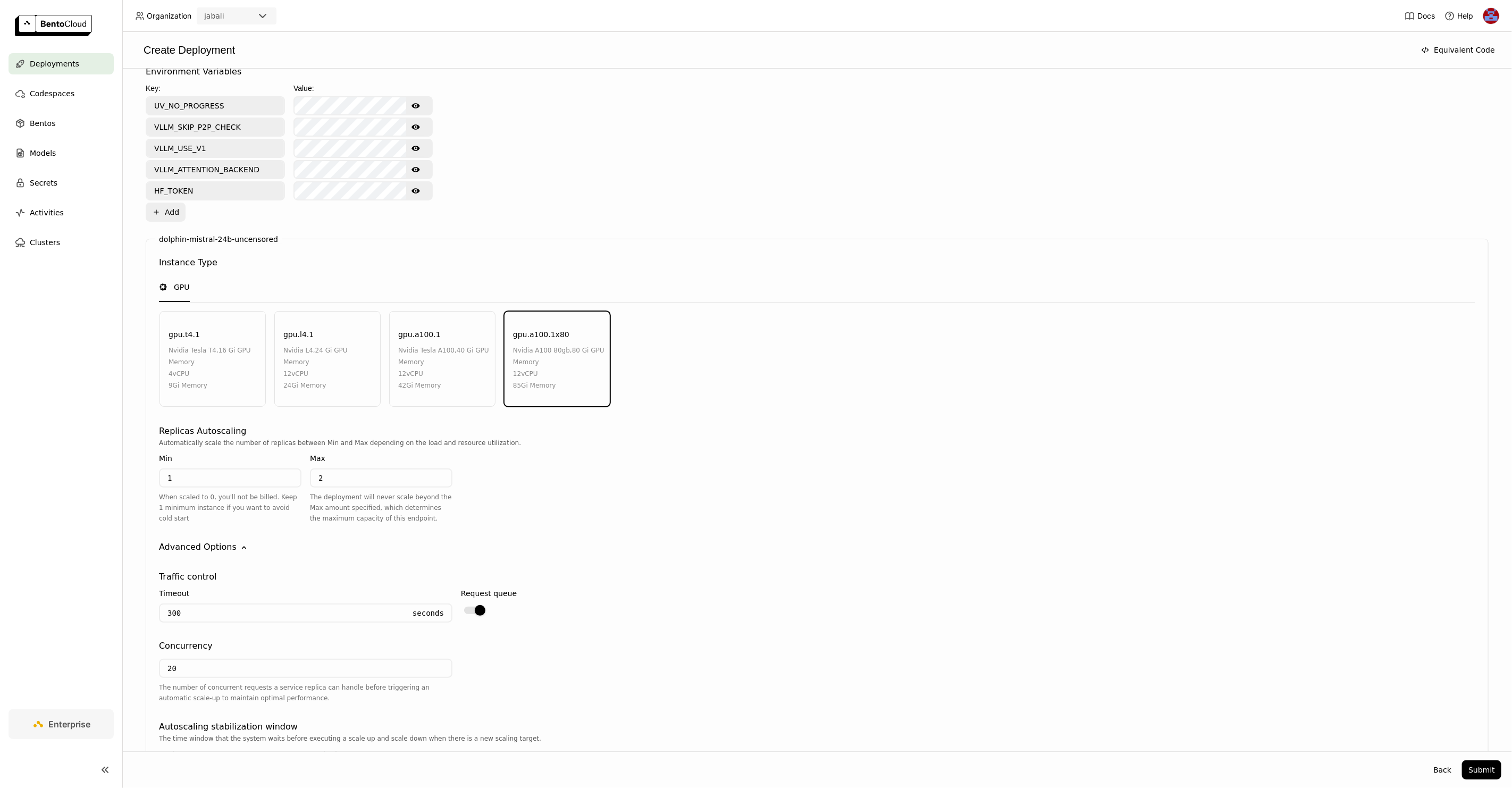
scroll to position [444, 0]
click at [479, 367] on div "12 vCPU" at bounding box center [444, 372] width 91 height 11
click at [552, 352] on div "nvidia a100 80gb , 80 Gi GPU Memory" at bounding box center [559, 355] width 91 height 23
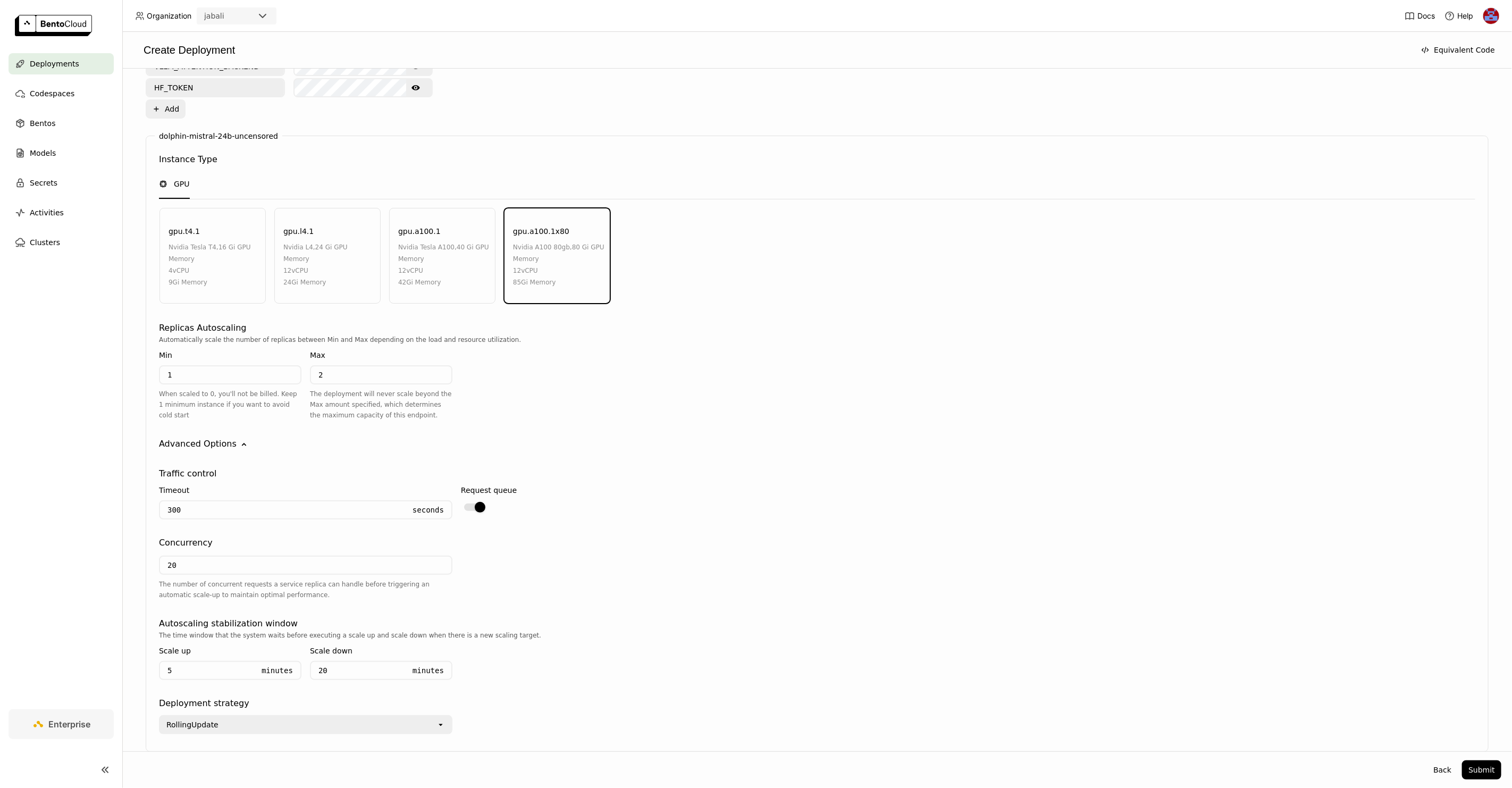
scroll to position [586, 0]
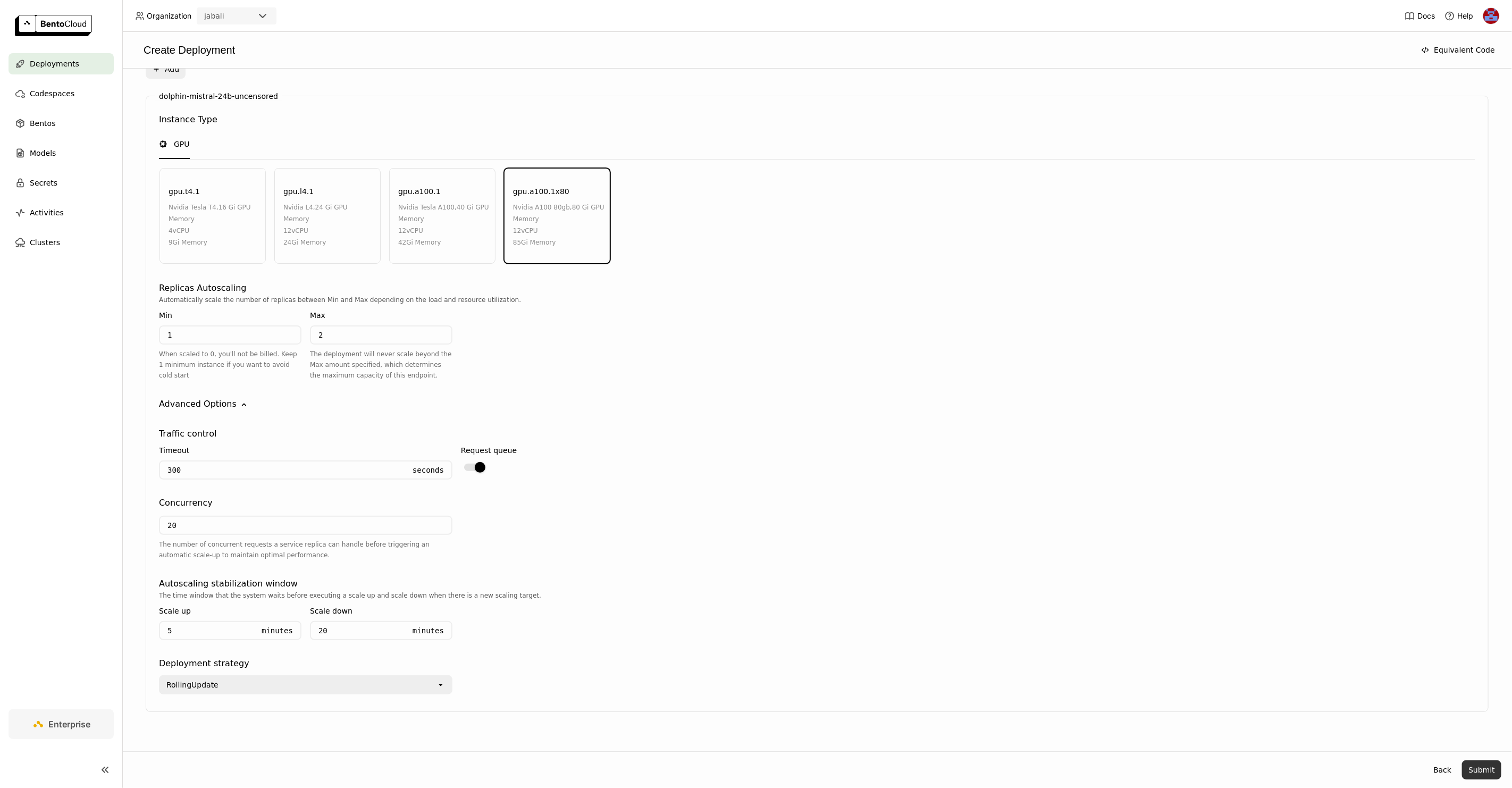
click at [1478, 765] on button "Submit" at bounding box center [1482, 770] width 40 height 19
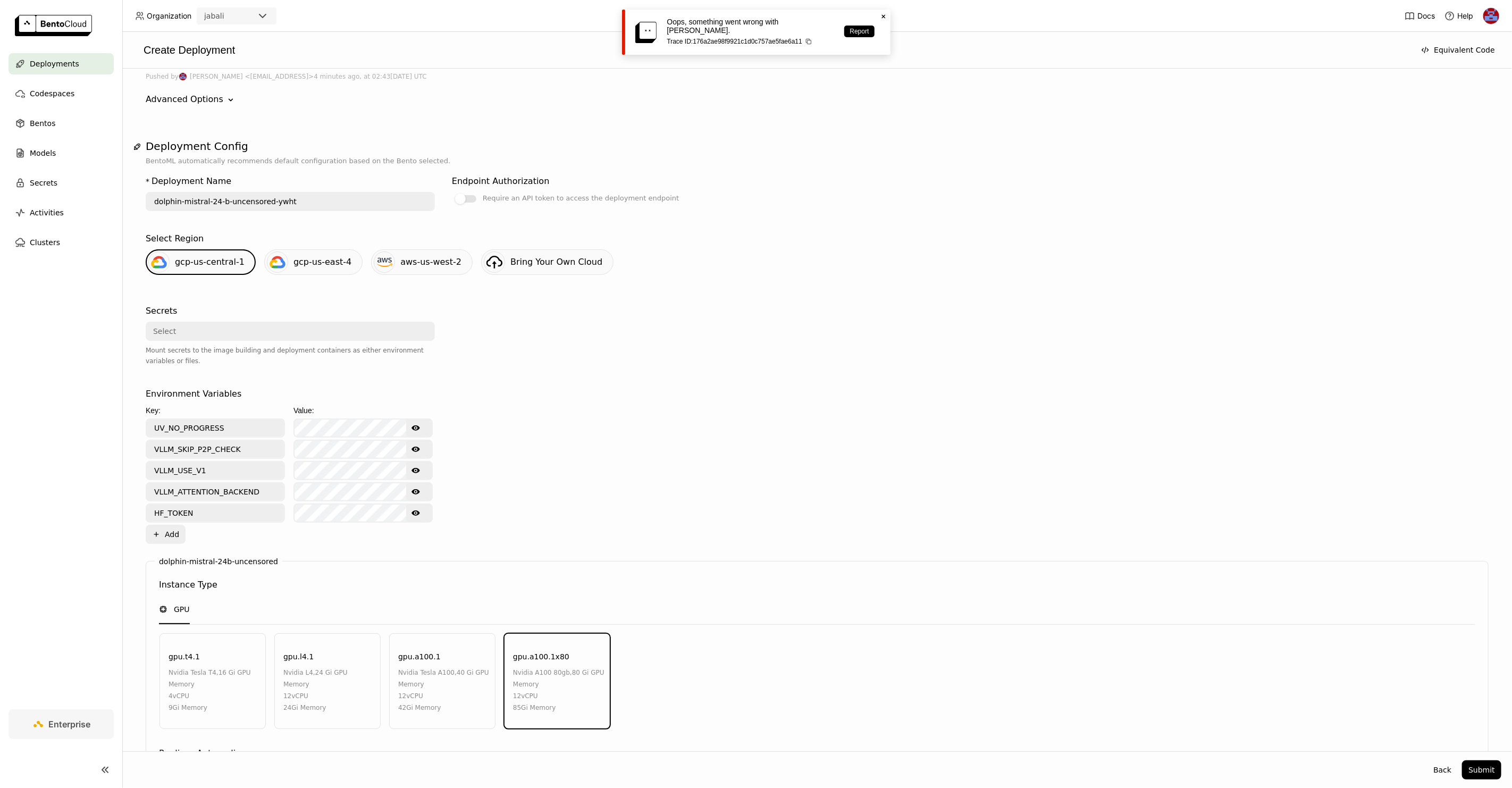
scroll to position [115, 0]
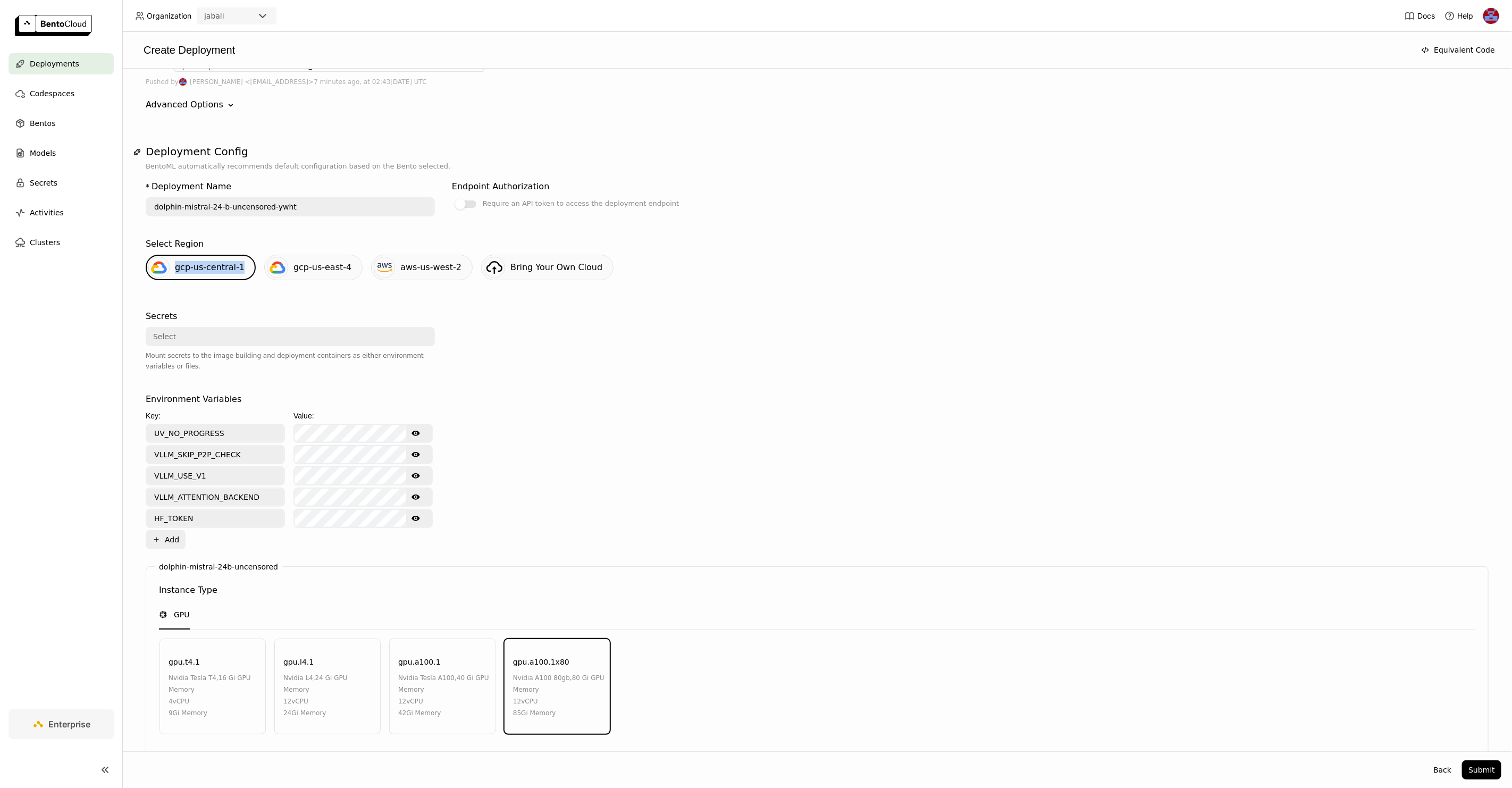
copy div "gcp-us-central-1"
drag, startPoint x: 253, startPoint y: 266, endPoint x: 244, endPoint y: 269, distance: 9.5
click at [244, 269] on div "gcp-us-central-1 gcp-us-east-4 aws-us-west-2 Bring Your Own Cloud" at bounding box center [817, 271] width 1352 height 34
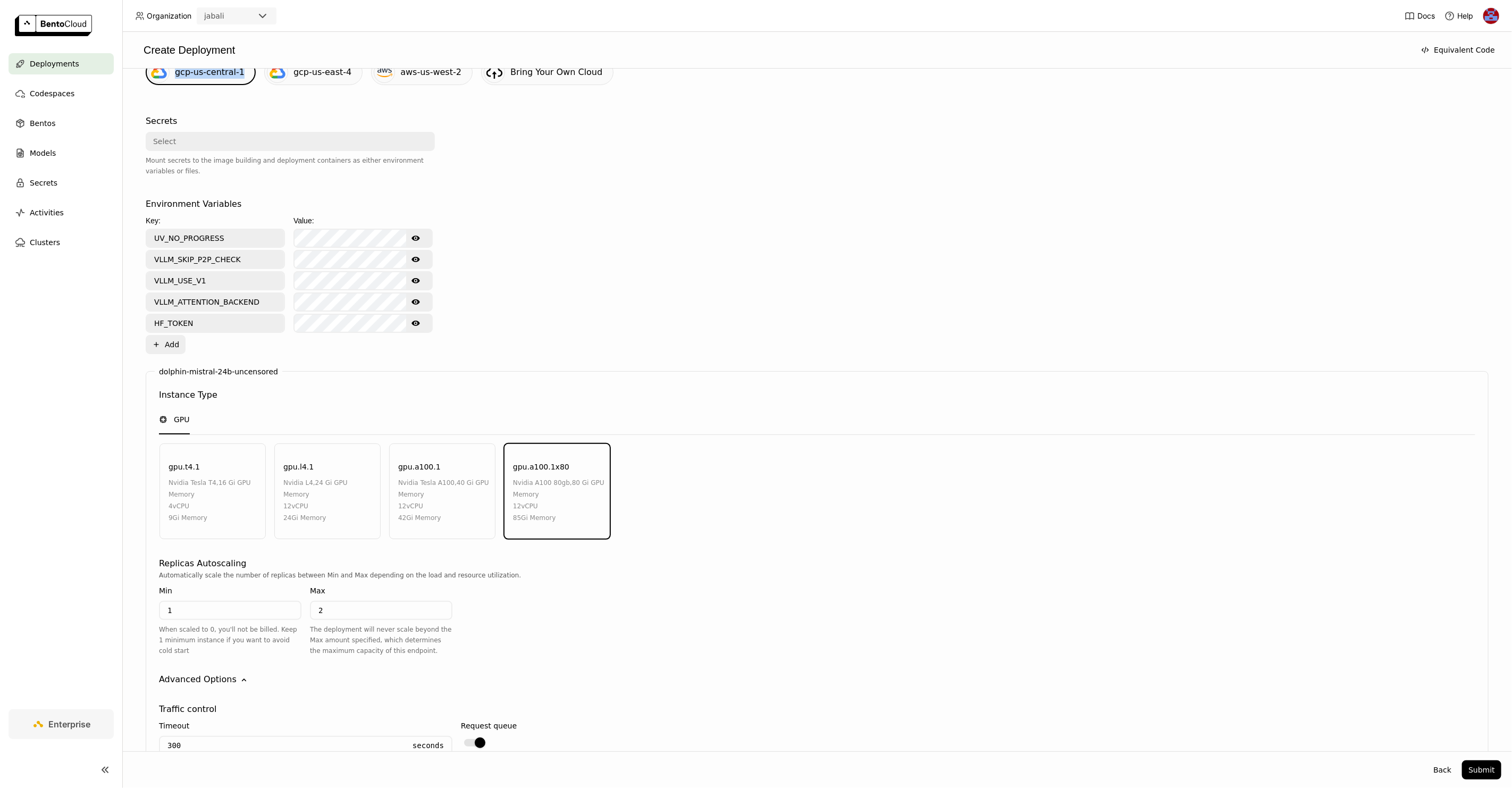
scroll to position [314, 0]
click at [1495, 765] on button "Submit" at bounding box center [1482, 770] width 40 height 19
click at [811, 38] on icon "button" at bounding box center [807, 41] width 7 height 7
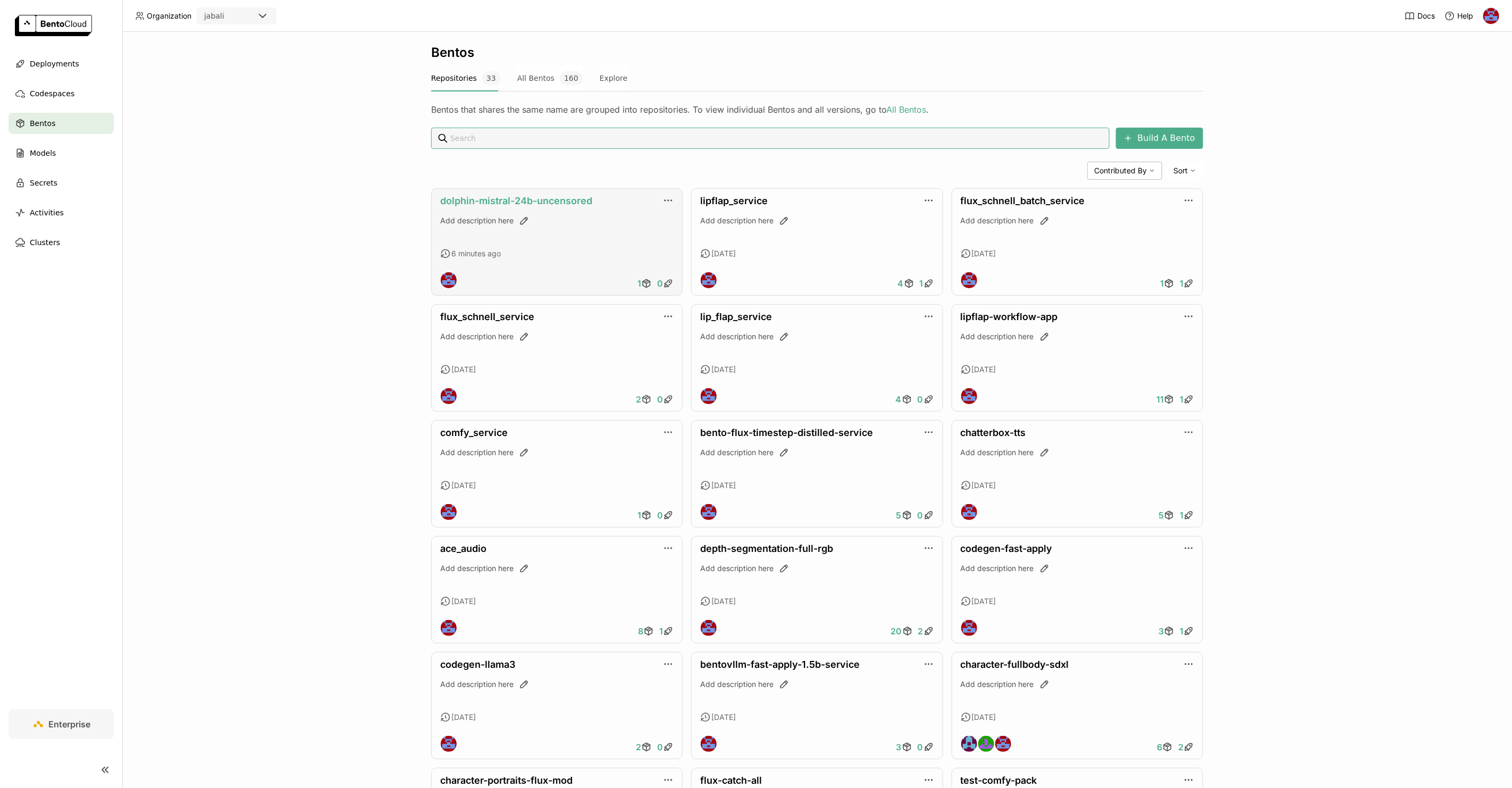
click at [475, 195] on link "dolphin-mistral-24b-uncensored" at bounding box center [516, 200] width 152 height 11
